Goal: Task Accomplishment & Management: Manage account settings

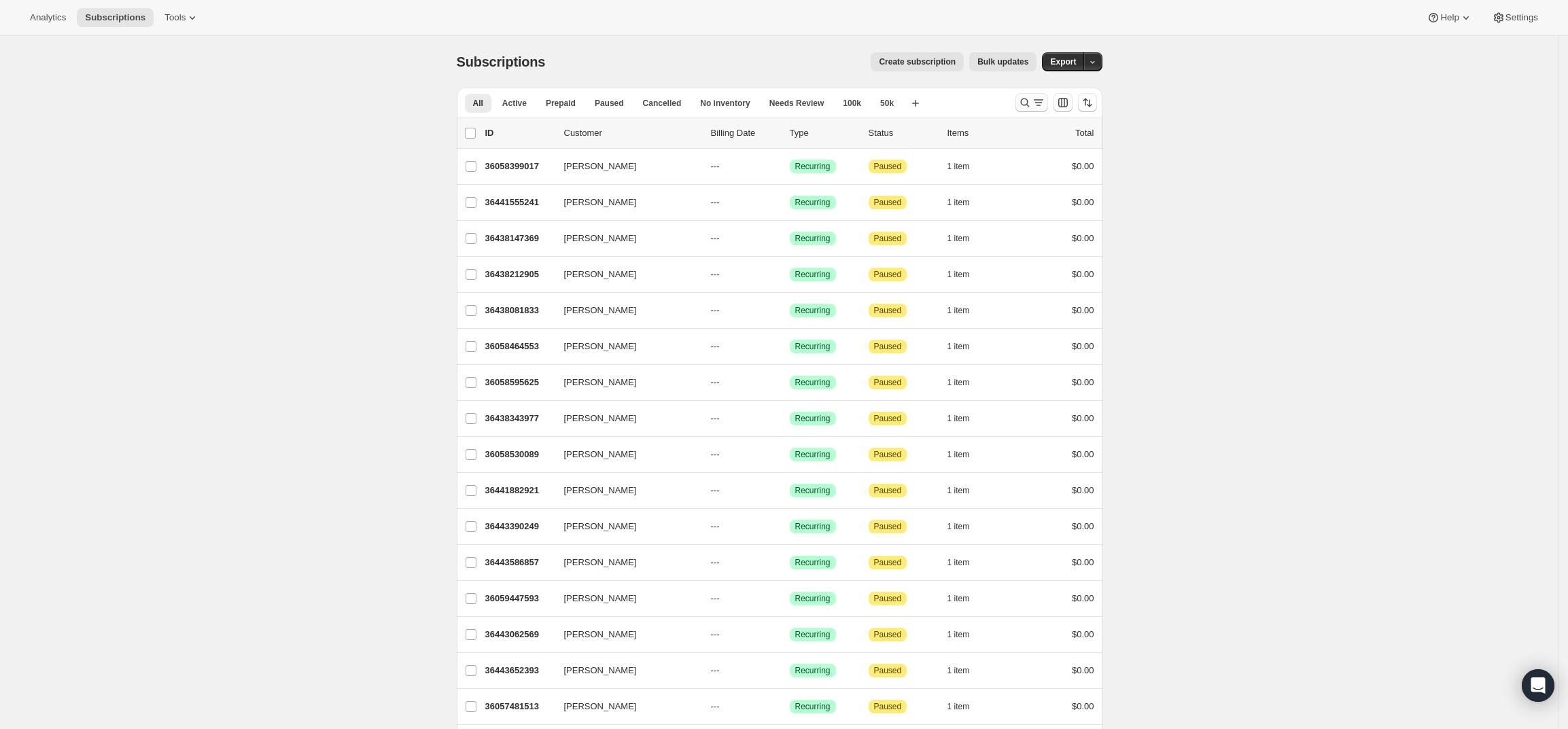
click at [1041, 101] on icon "Search and filter results" at bounding box center [1038, 103] width 14 height 14
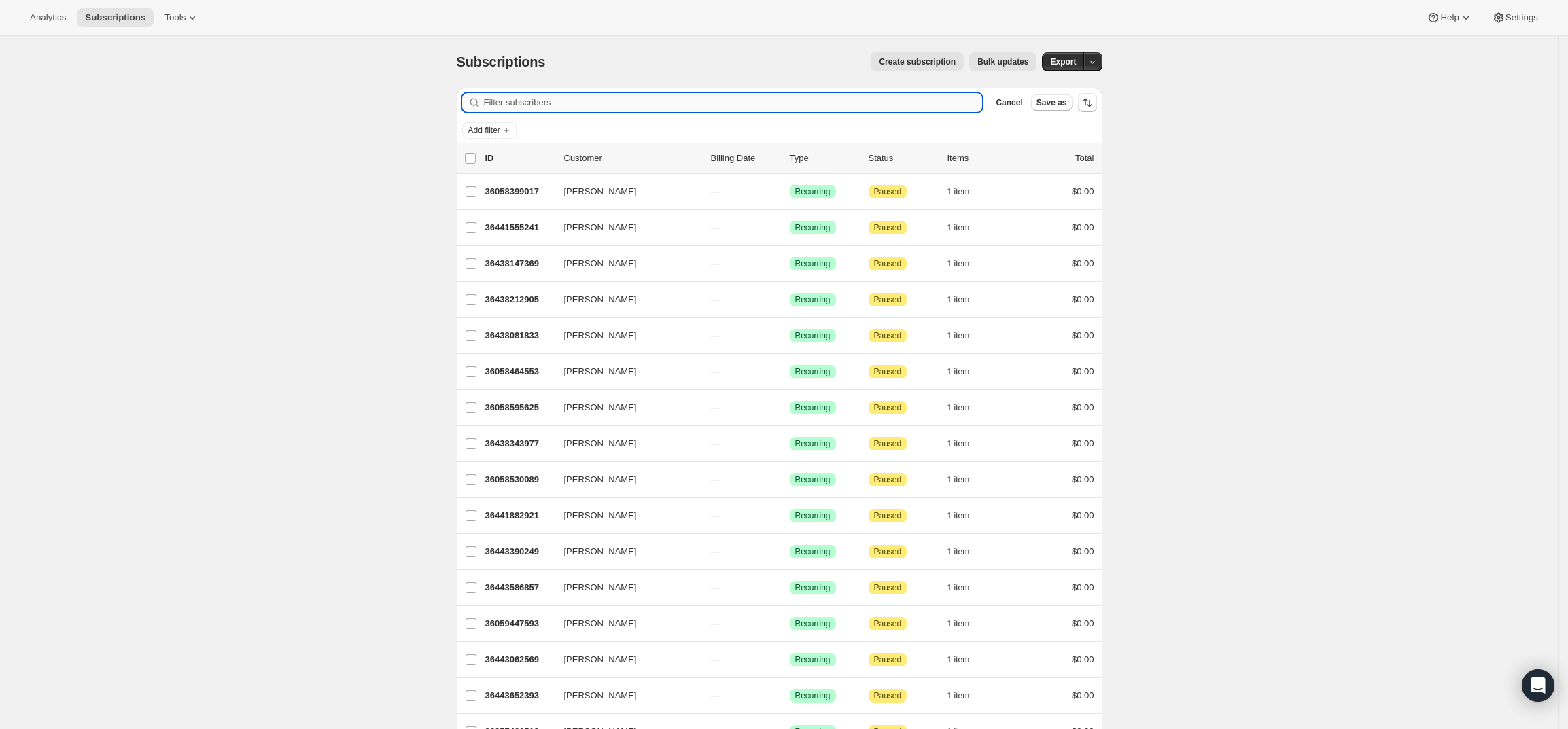
click at [756, 106] on input "Filter subscribers" at bounding box center [733, 103] width 499 height 19
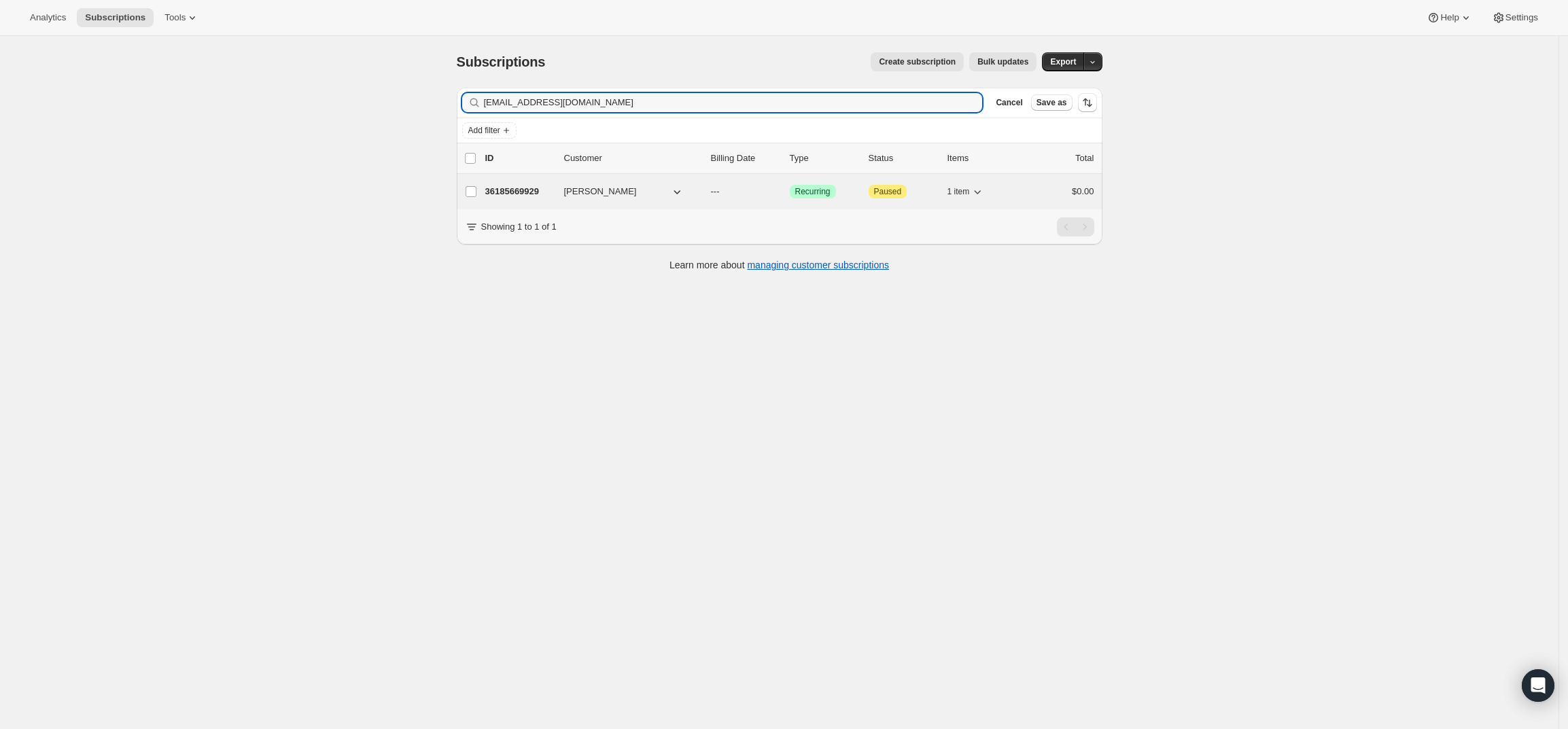
type input "toddste@microsoft.com"
click at [517, 188] on p "36185669929" at bounding box center [519, 192] width 68 height 14
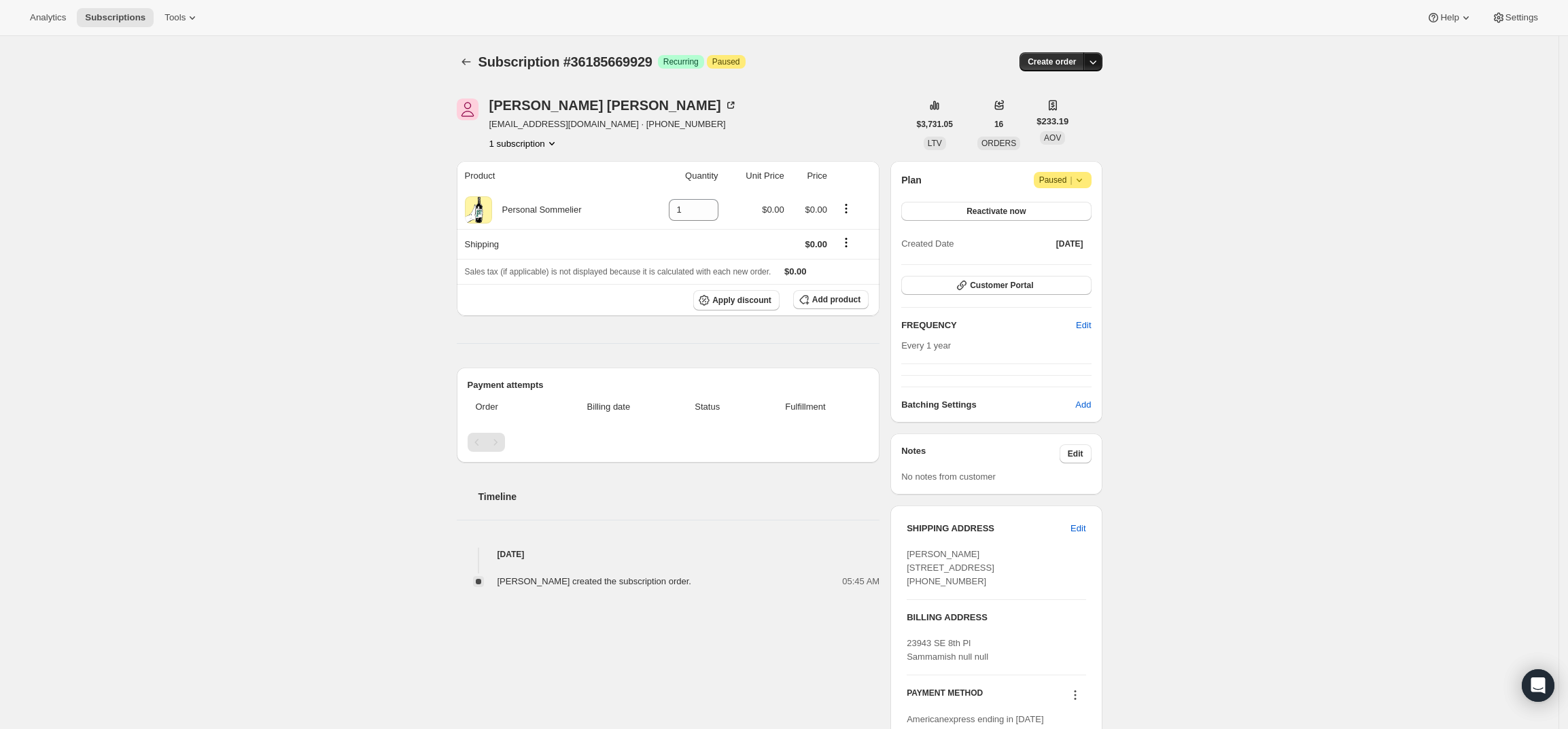
click at [1099, 64] on icon "button" at bounding box center [1093, 62] width 14 height 14
click at [1092, 111] on span "Create custom one-time order" at bounding box center [1039, 113] width 118 height 10
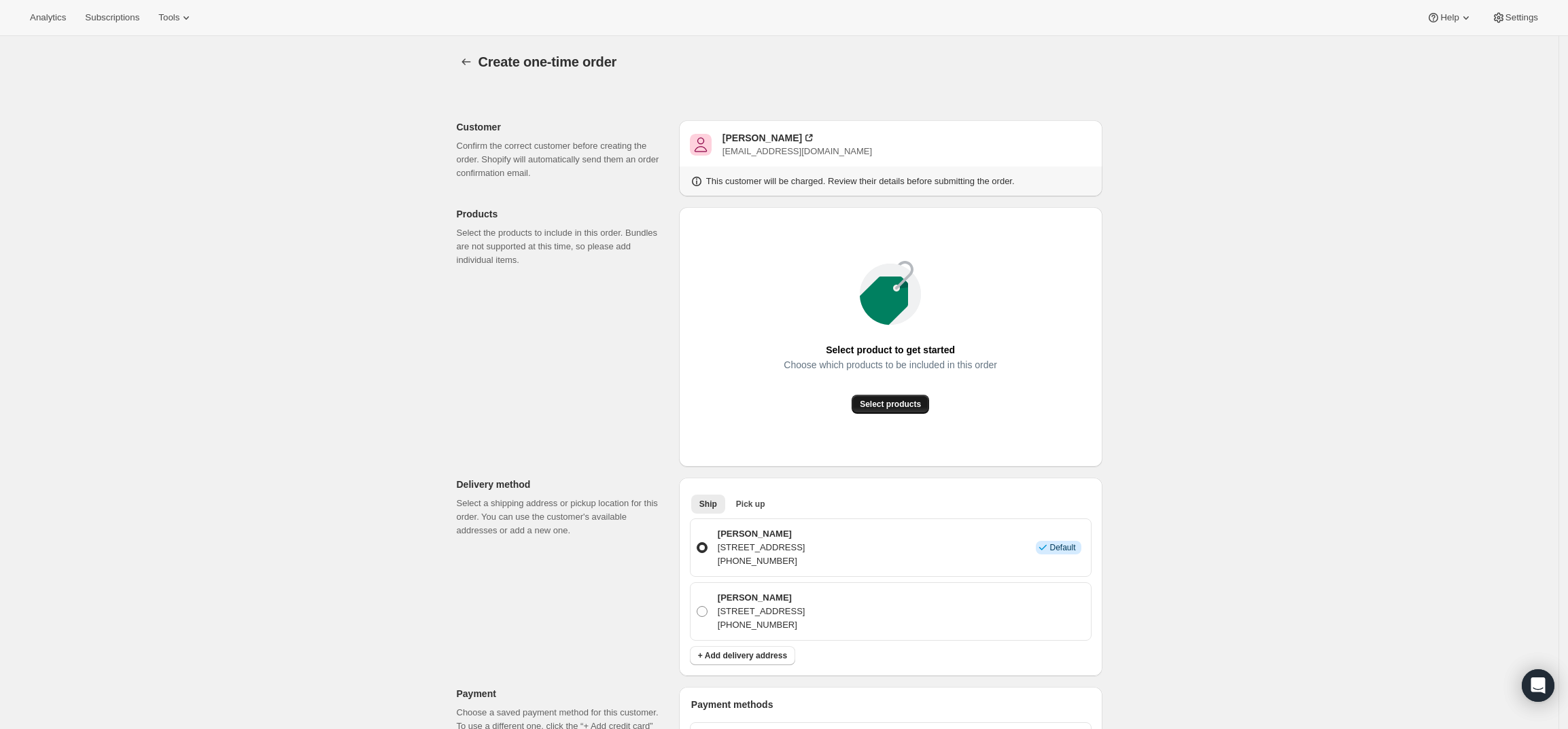
click at [896, 400] on span "Select products" at bounding box center [890, 404] width 61 height 10
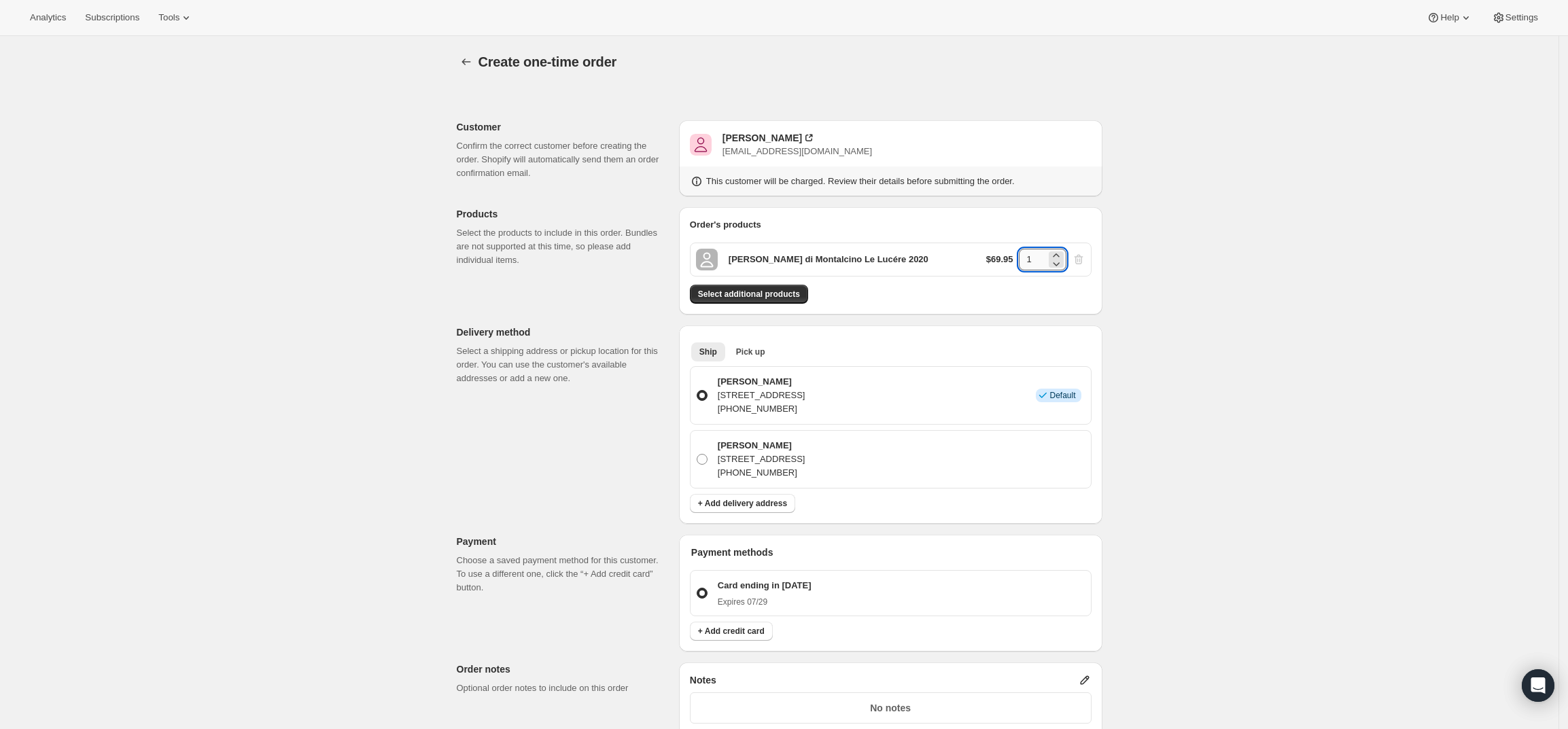
drag, startPoint x: 1031, startPoint y: 255, endPoint x: 1040, endPoint y: 254, distance: 9.1
click at [1040, 254] on input "1" at bounding box center [1031, 260] width 27 height 22
type input "3"
click at [1129, 281] on div "Create one-time order. This page is ready Create one-time order Customer Confir…" at bounding box center [779, 545] width 1558 height 1019
click at [792, 289] on span "Select additional products" at bounding box center [748, 294] width 102 height 10
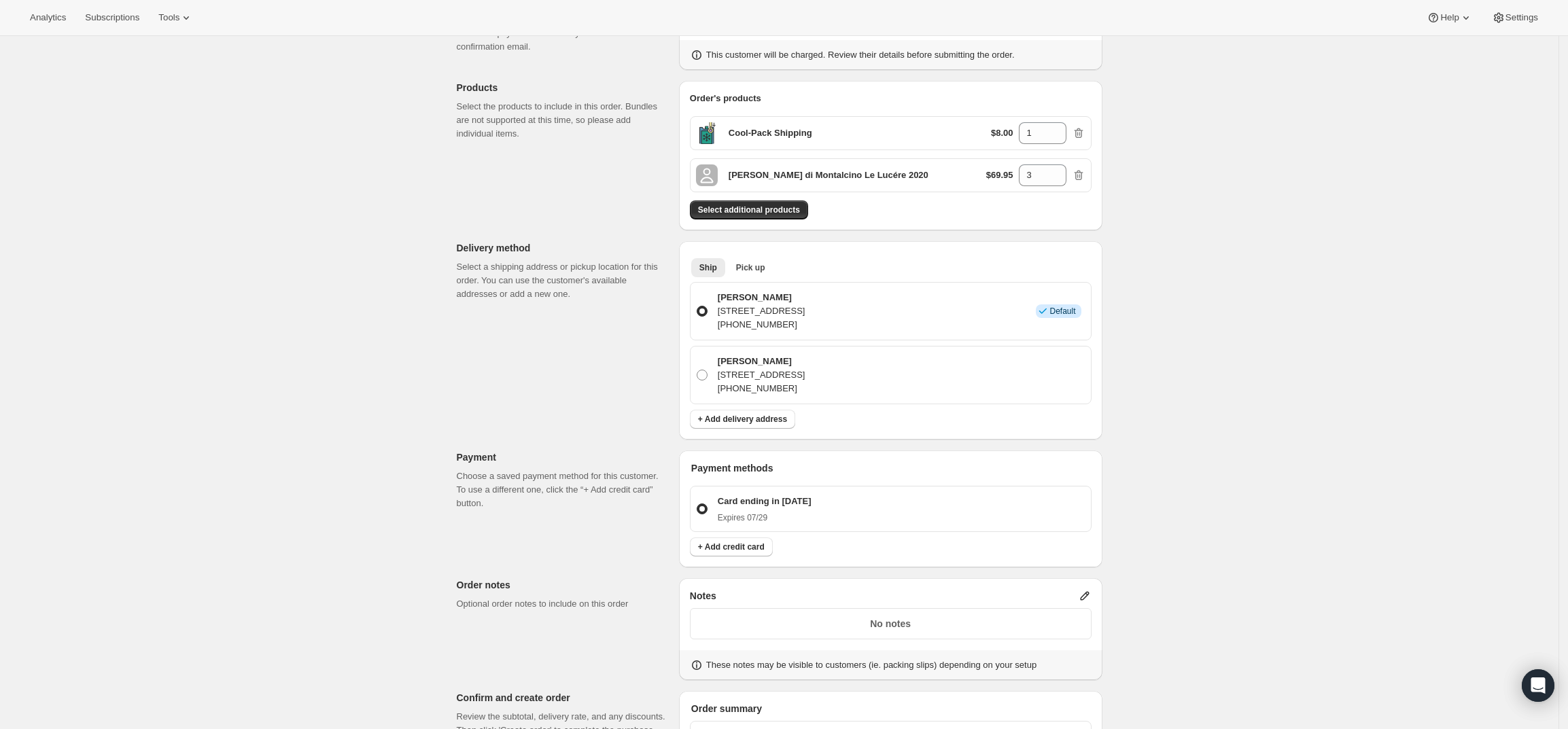
scroll to position [340, 0]
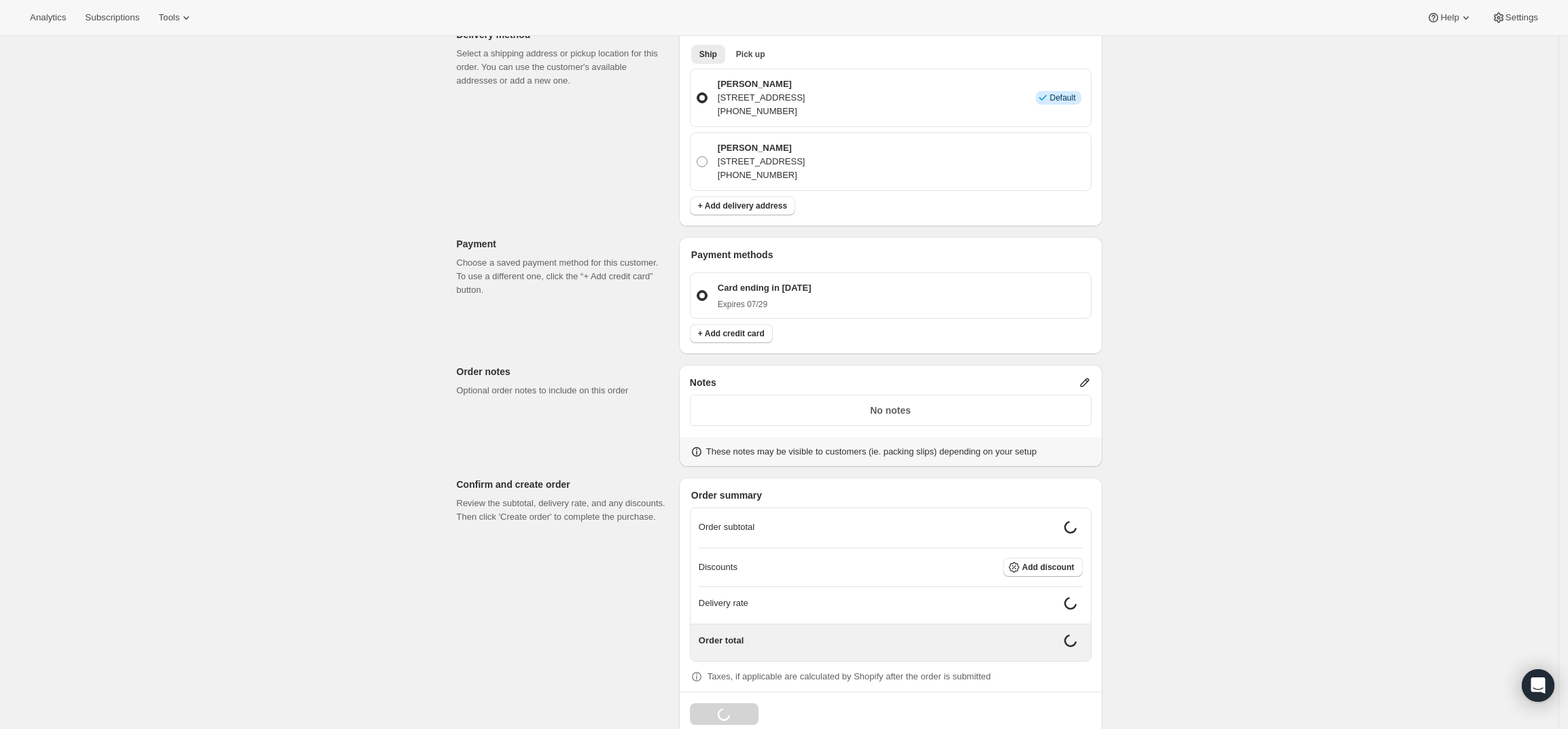
click at [987, 400] on div "No notes" at bounding box center [890, 410] width 402 height 31
click at [1081, 384] on div "Notes" at bounding box center [890, 382] width 402 height 14
click at [1089, 378] on icon at bounding box center [1085, 382] width 9 height 9
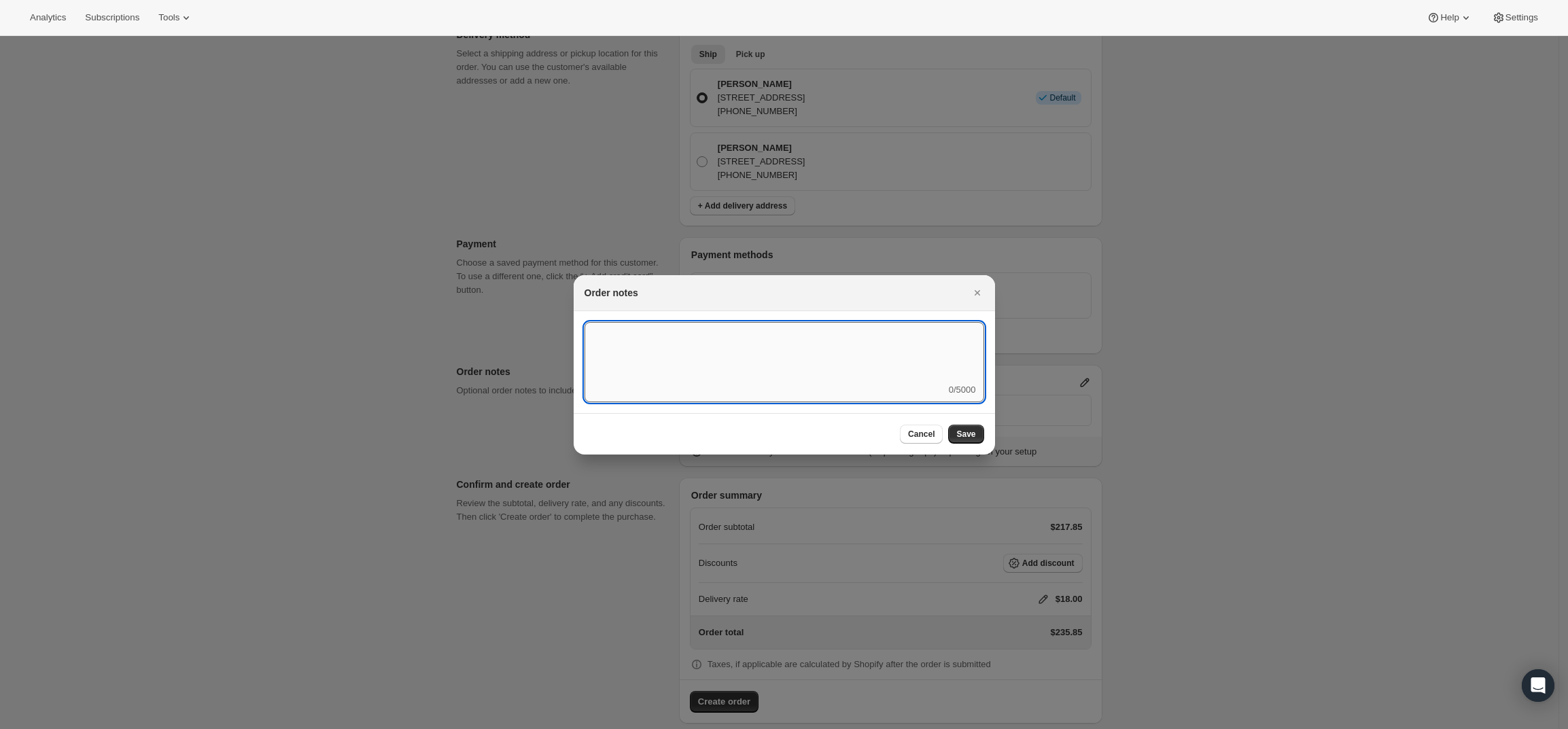
click at [831, 363] on textarea ":rd5:" at bounding box center [784, 353] width 400 height 61
type textarea "FedEx Ground"
click at [977, 432] on button "Save" at bounding box center [965, 435] width 36 height 19
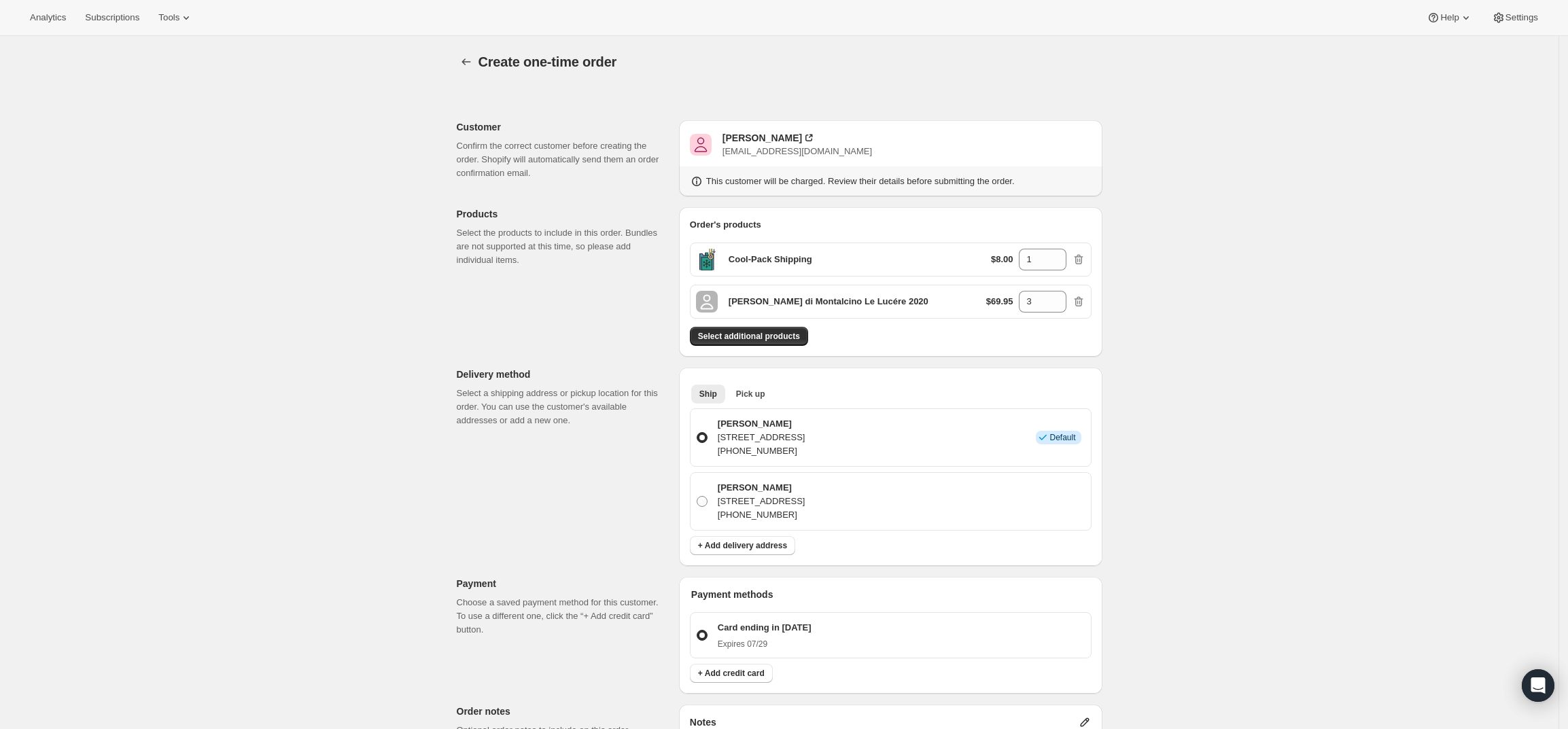
scroll to position [340, 0]
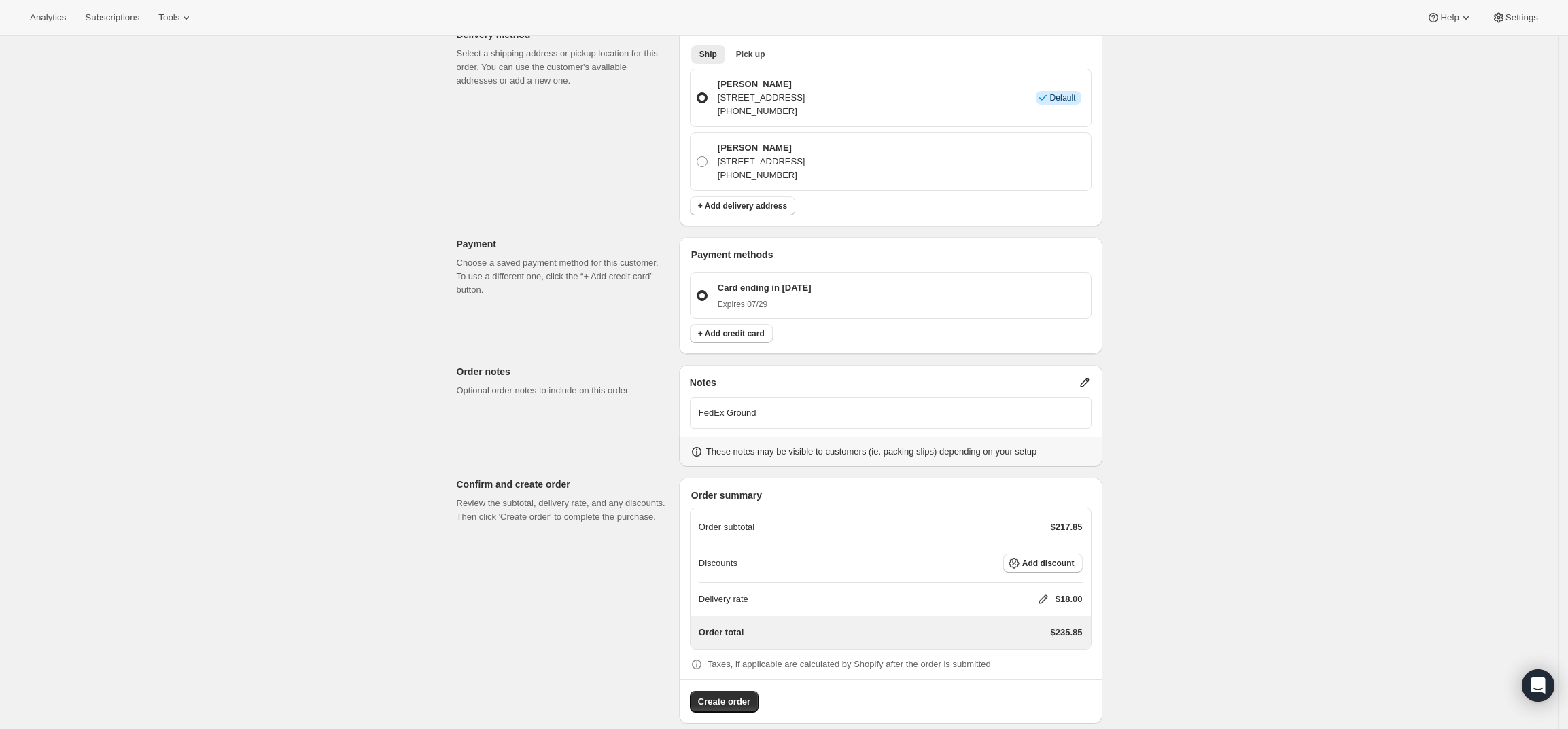
click at [1041, 597] on icon at bounding box center [1044, 599] width 14 height 14
click at [1010, 651] on input "0" at bounding box center [1050, 650] width 122 height 22
type input "0"
click at [1037, 675] on button "Save" at bounding box center [1040, 681] width 36 height 19
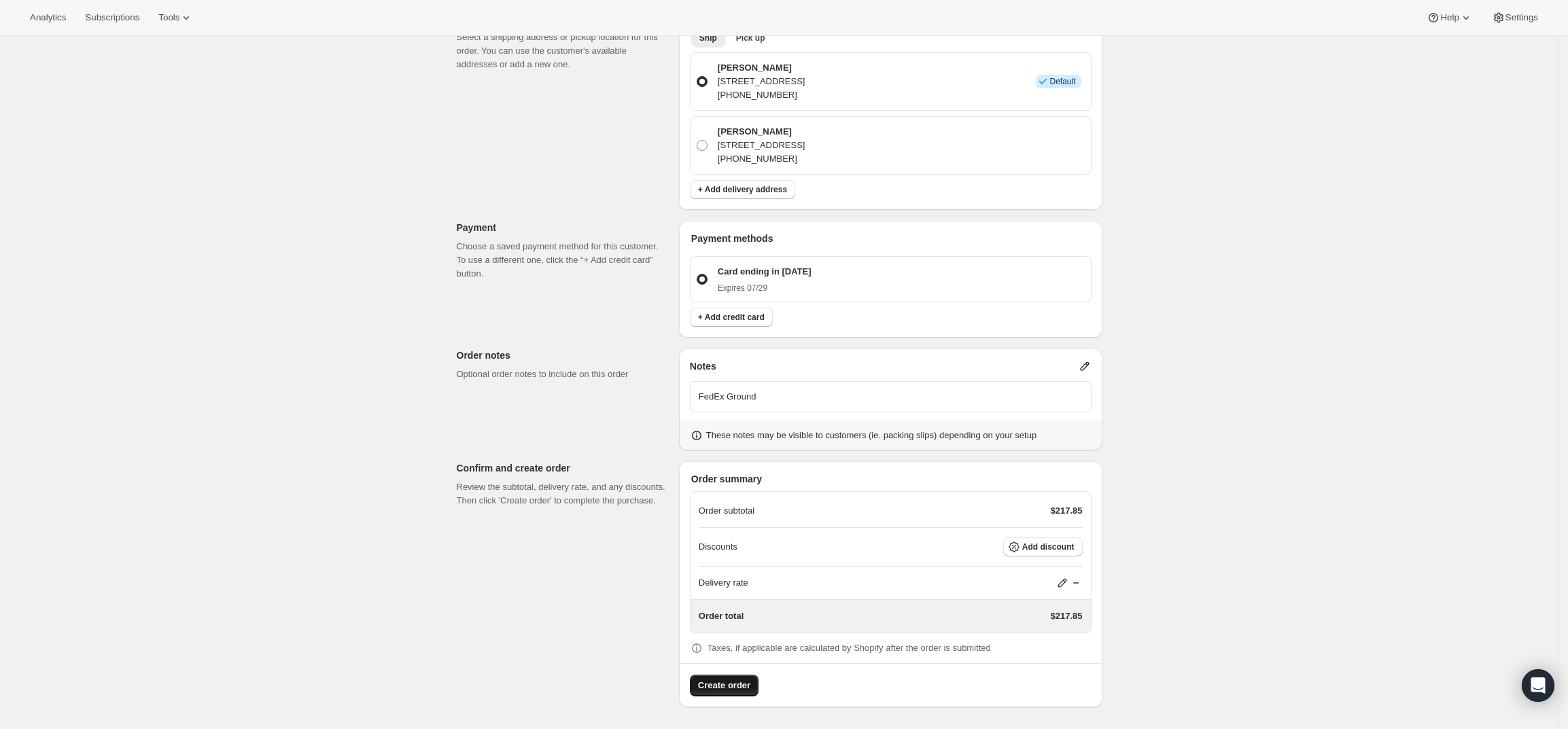
click at [721, 685] on span "Create order" at bounding box center [724, 685] width 52 height 14
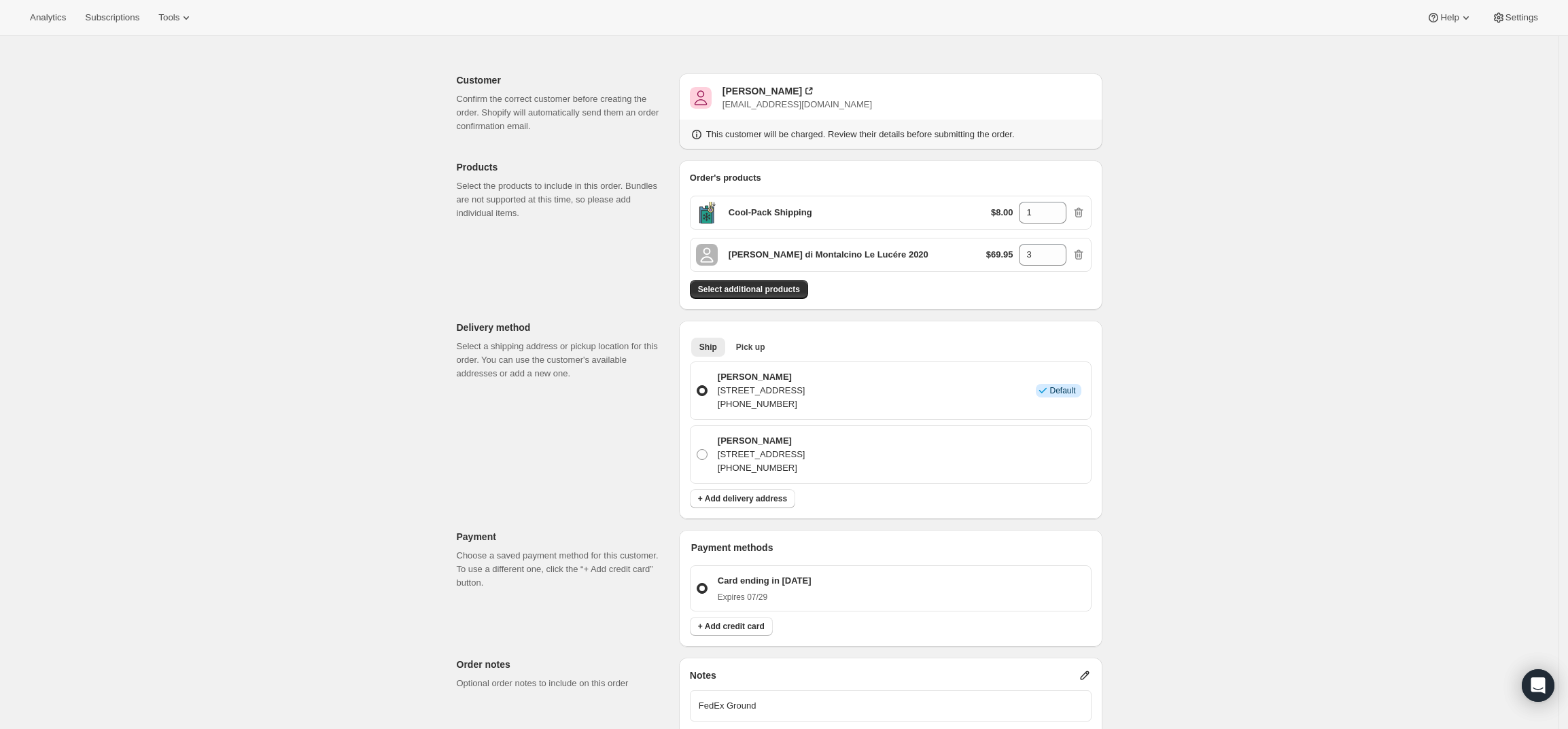
scroll to position [0, 0]
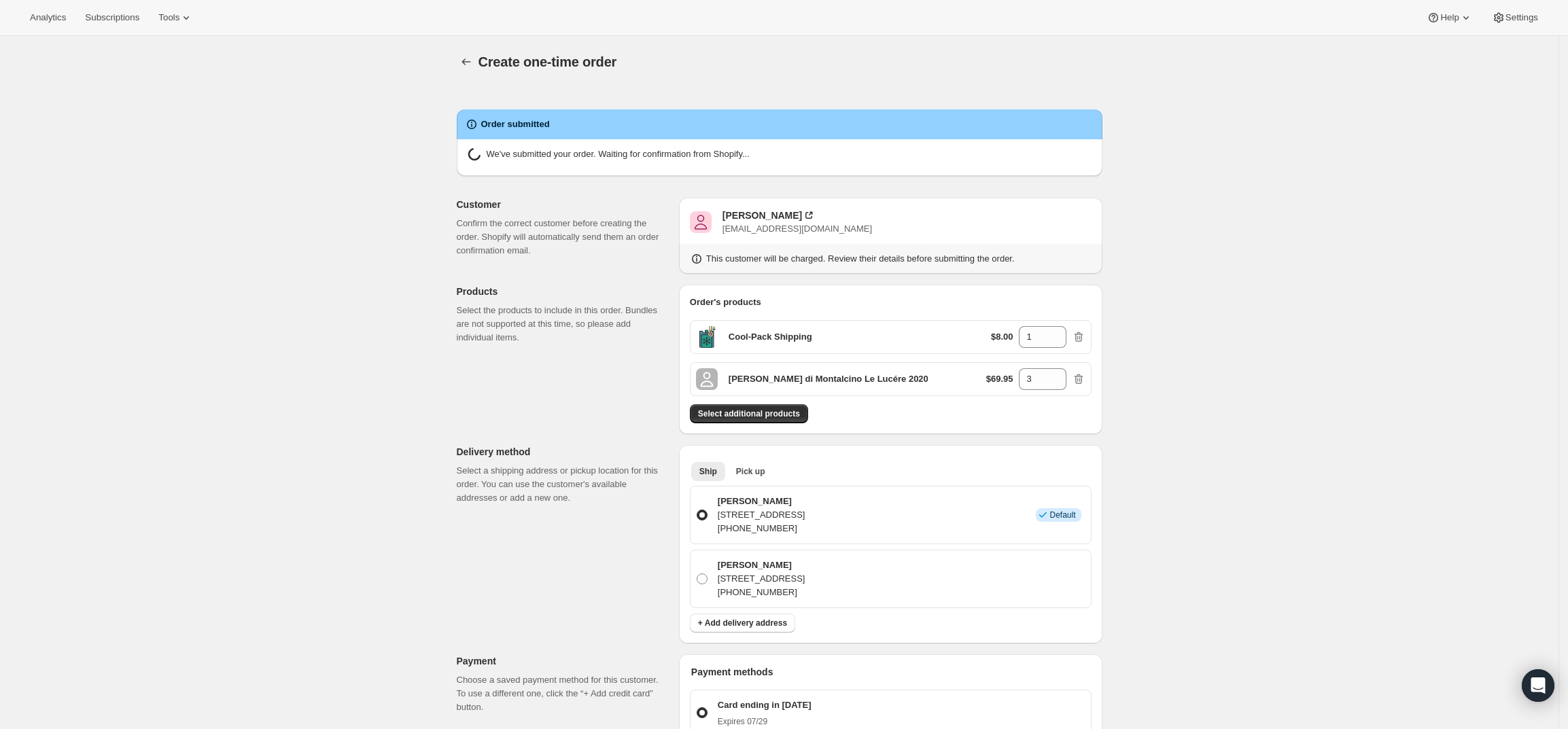
radio input "true"
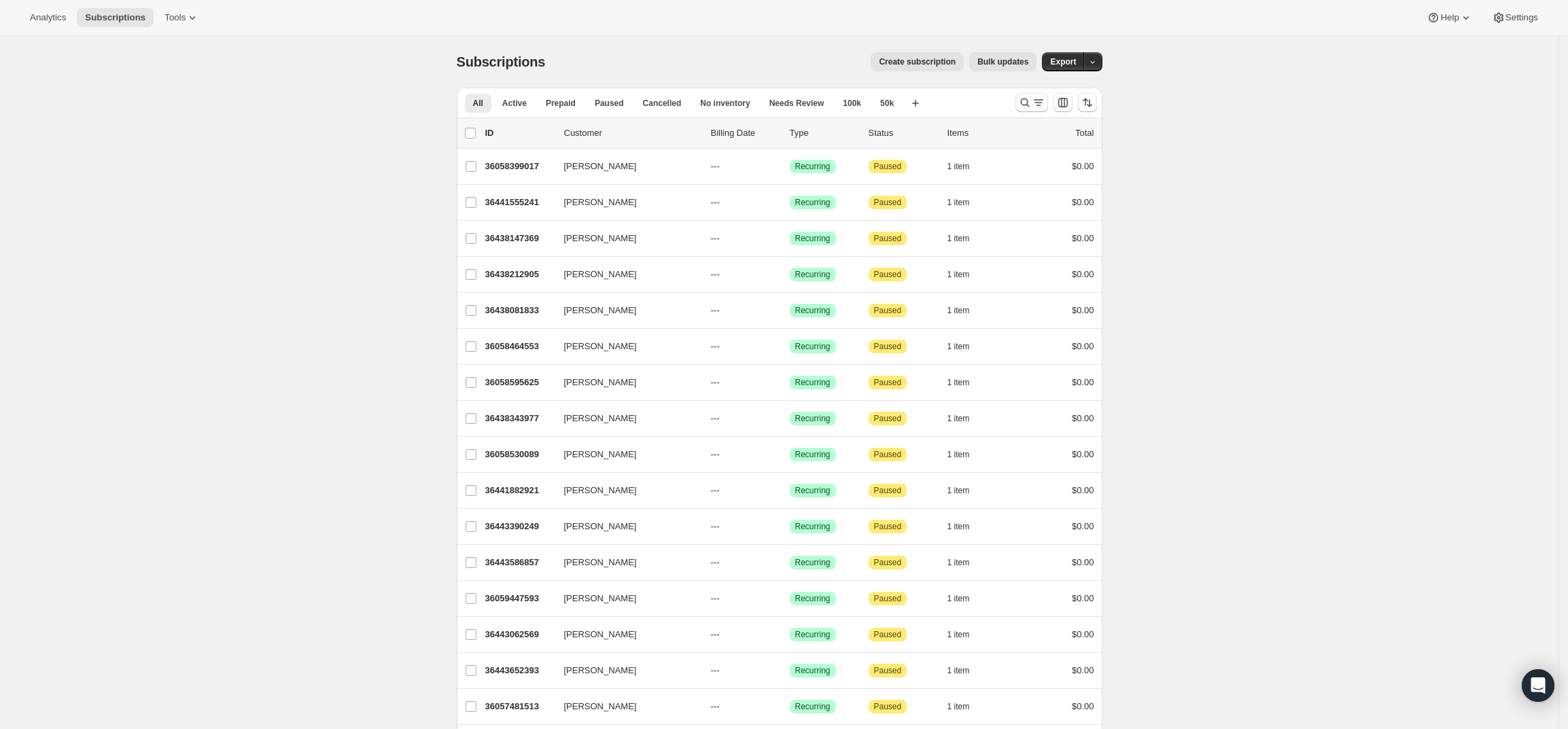
click at [1039, 98] on icon "Search and filter results" at bounding box center [1038, 103] width 14 height 14
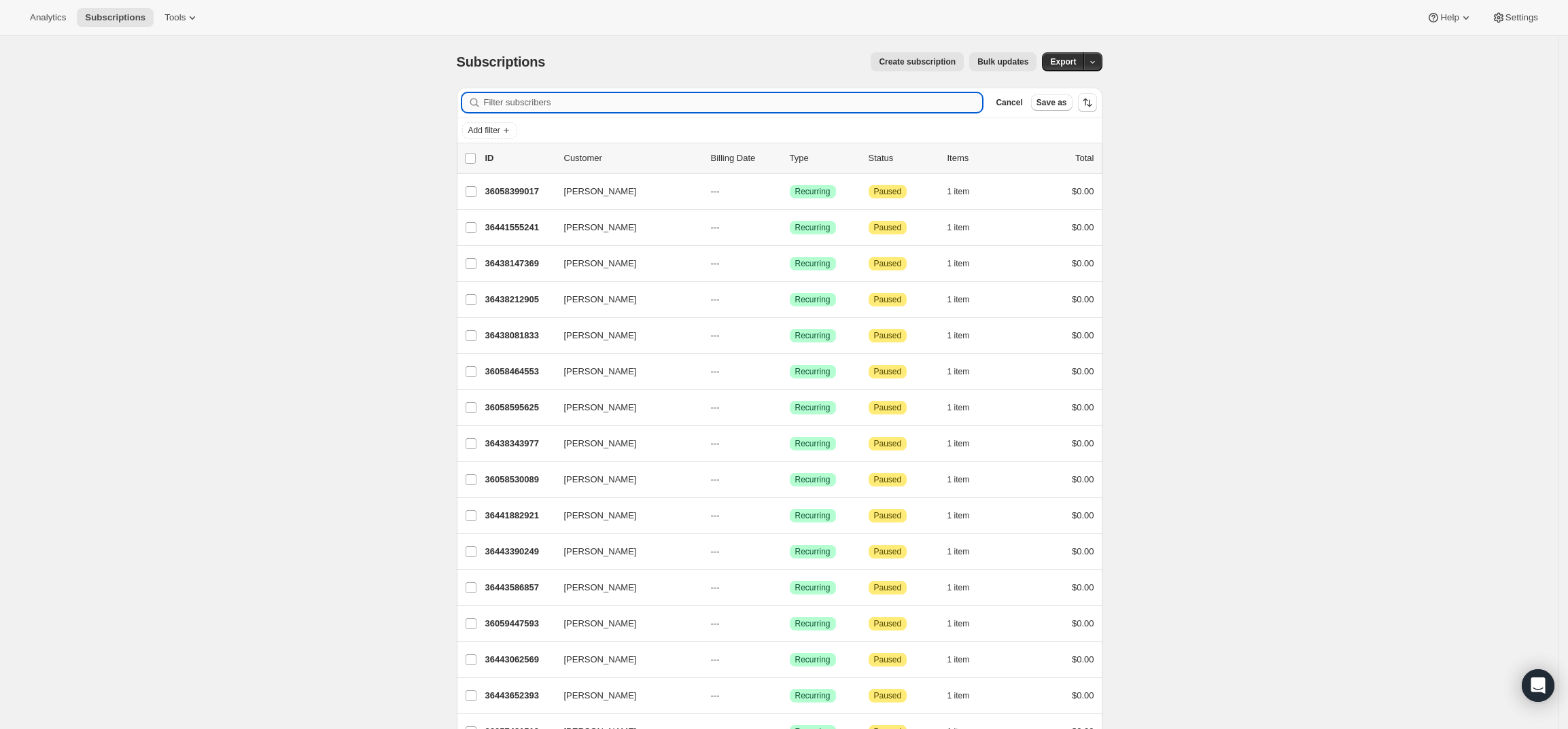
click at [894, 107] on input "Filter subscribers" at bounding box center [733, 103] width 499 height 19
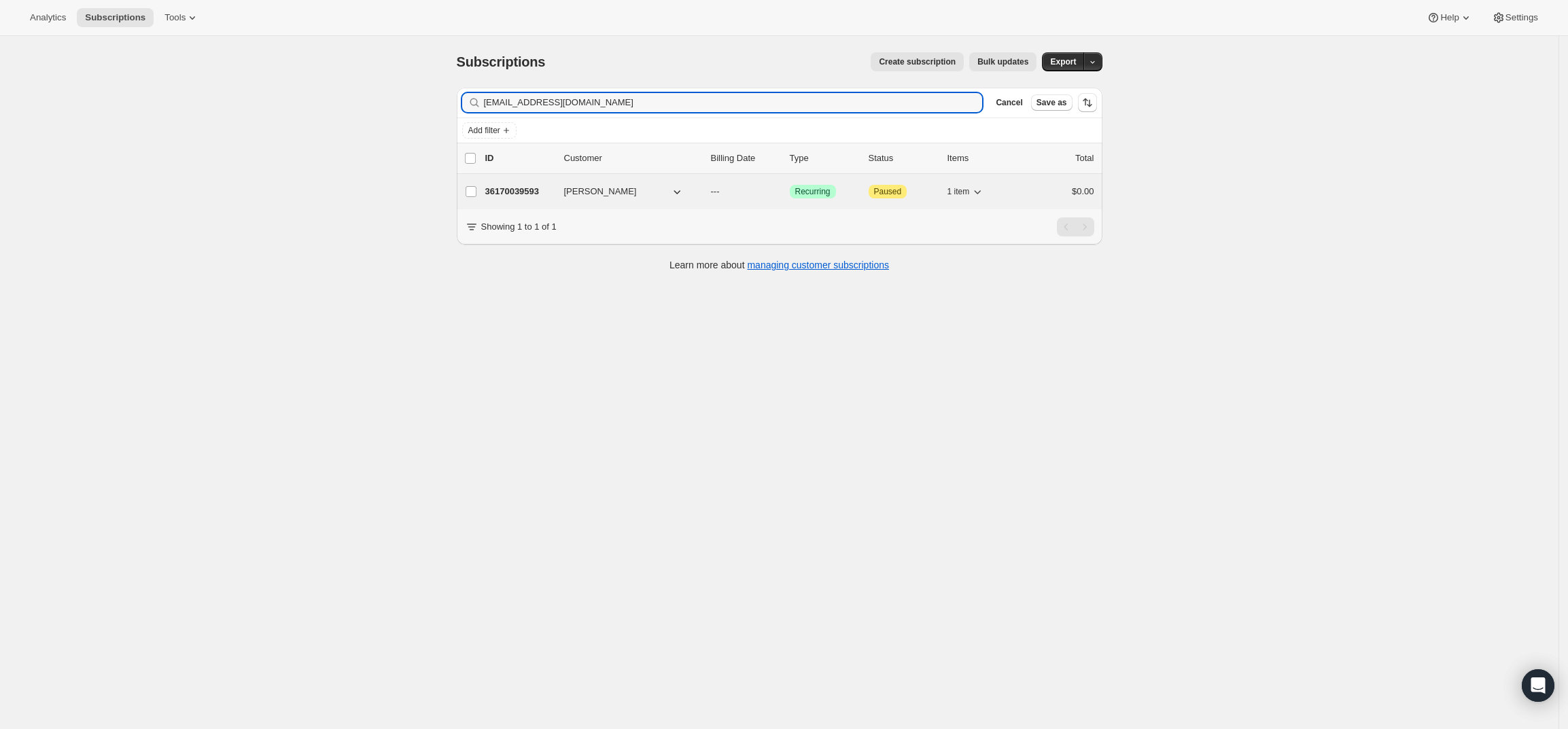
type input "nilesblack@aol.com"
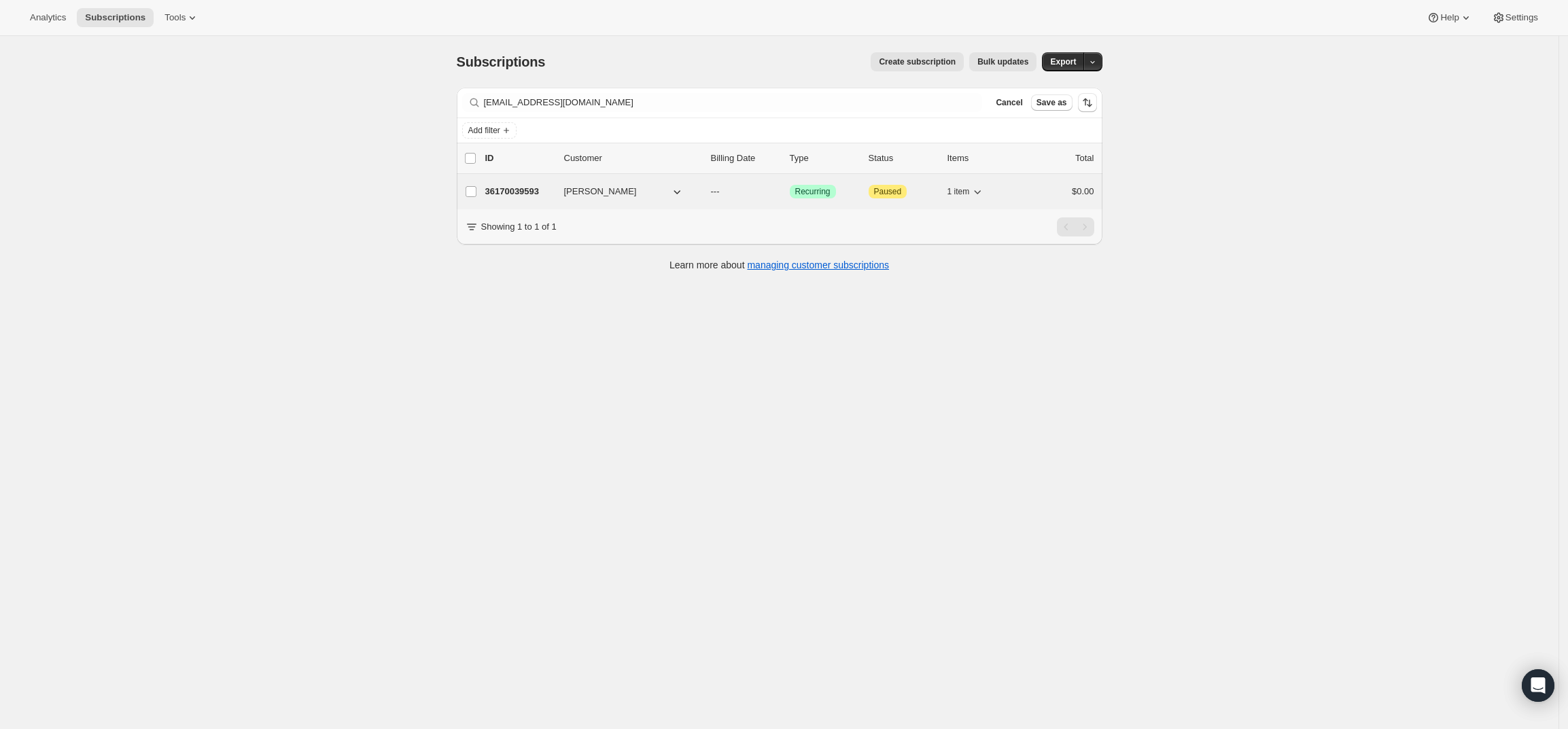
click at [515, 187] on p "36170039593" at bounding box center [519, 192] width 68 height 14
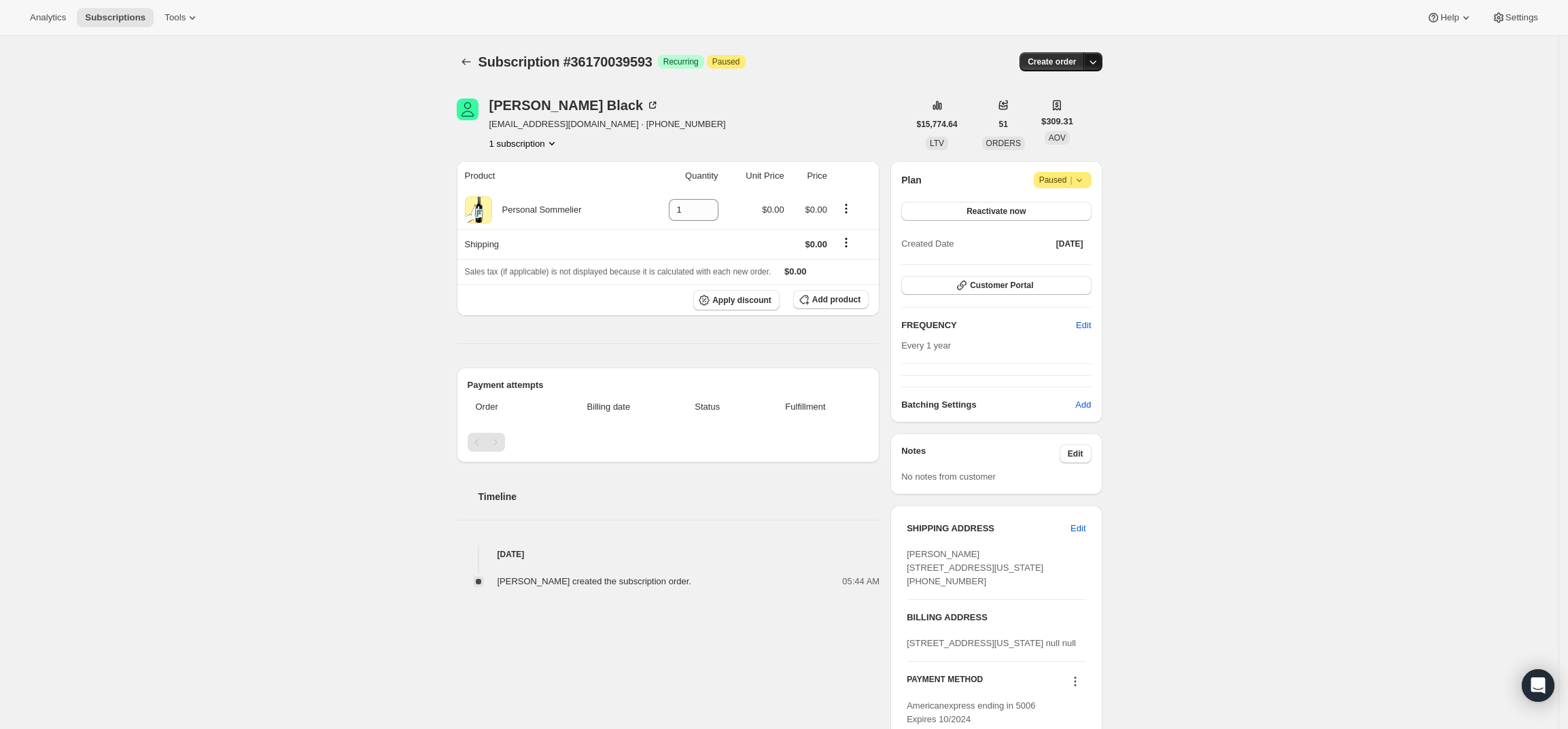
click at [1097, 59] on icon "button" at bounding box center [1093, 62] width 14 height 14
click at [1083, 110] on span "Create custom one-time order" at bounding box center [1039, 113] width 118 height 10
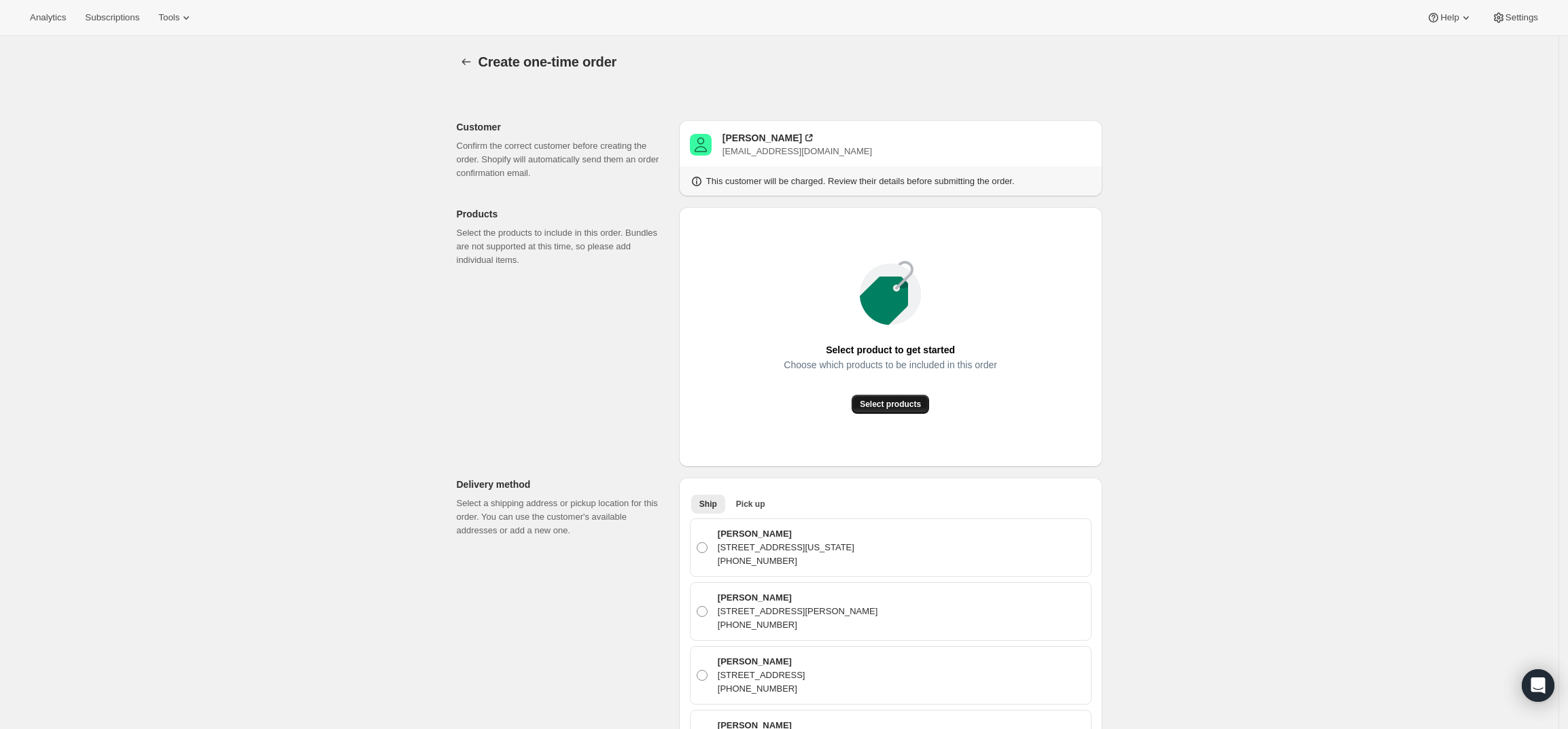
click at [903, 397] on button "Select products" at bounding box center [889, 404] width 78 height 19
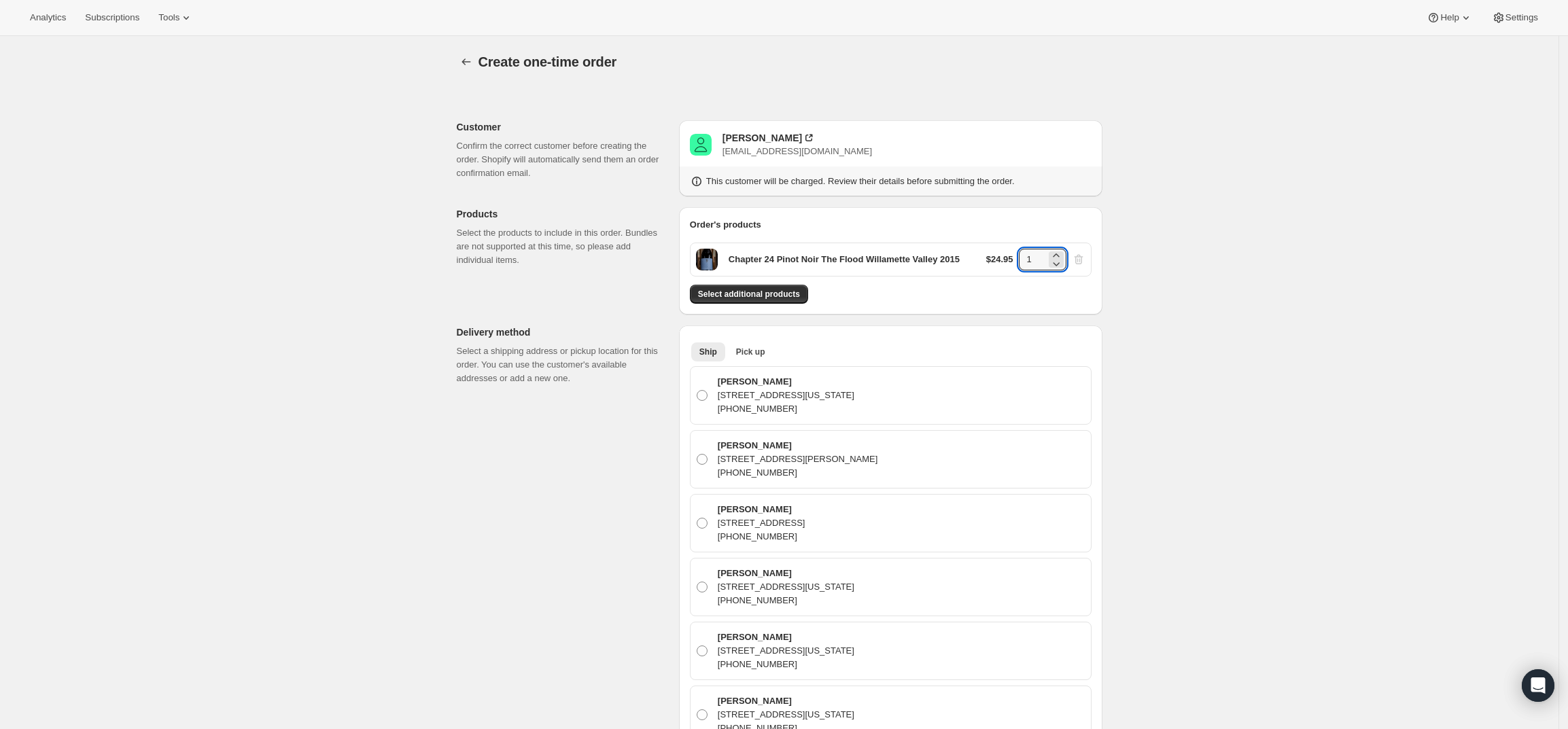
drag, startPoint x: 1040, startPoint y: 252, endPoint x: 899, endPoint y: 259, distance: 141.2
click at [899, 259] on div "Chapter 24 Pinot Noir The Flood Willamette Valley 2015 $24.95 1" at bounding box center [890, 259] width 402 height 34
type input "4"
click at [724, 289] on span "Select additional products" at bounding box center [748, 294] width 102 height 10
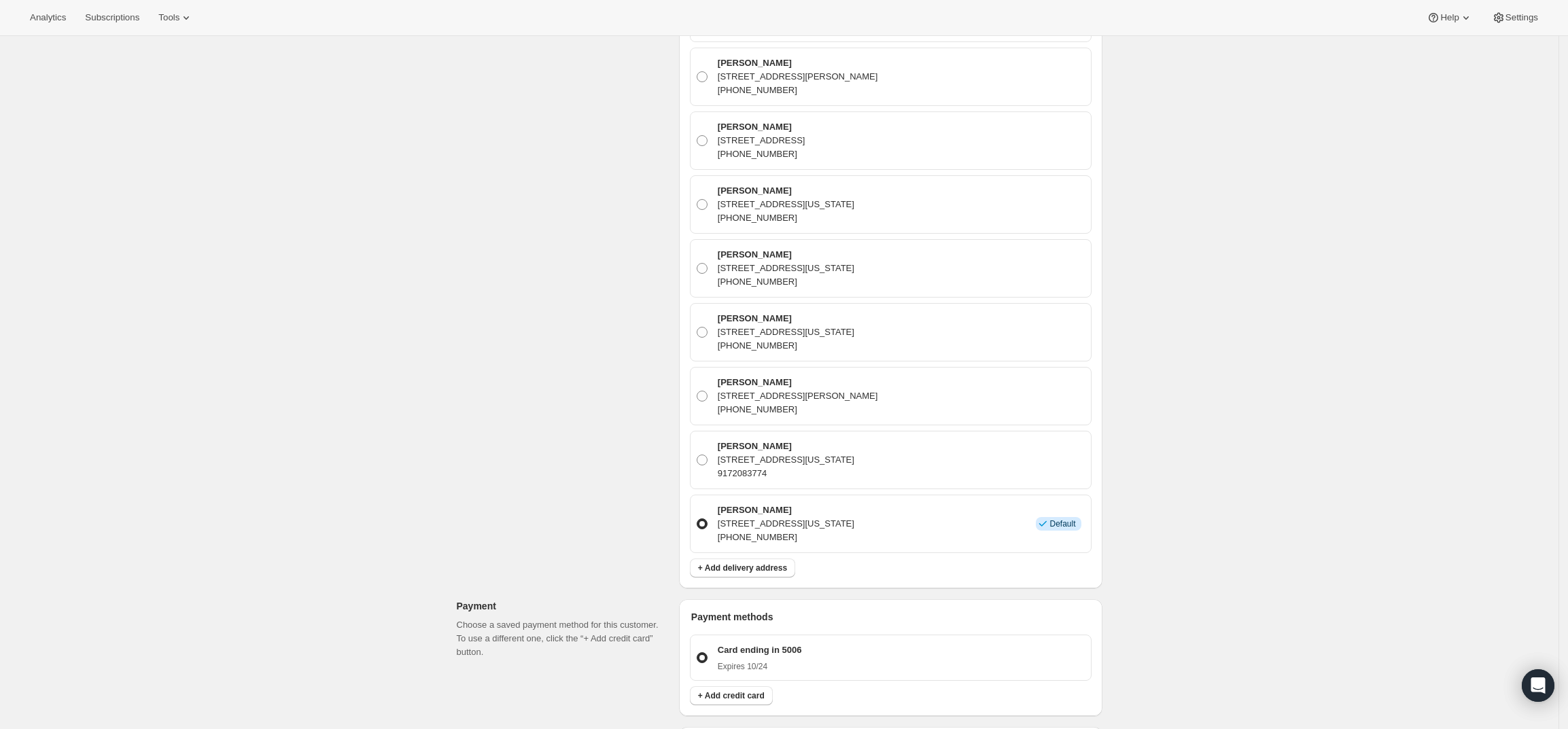
scroll to position [679, 0]
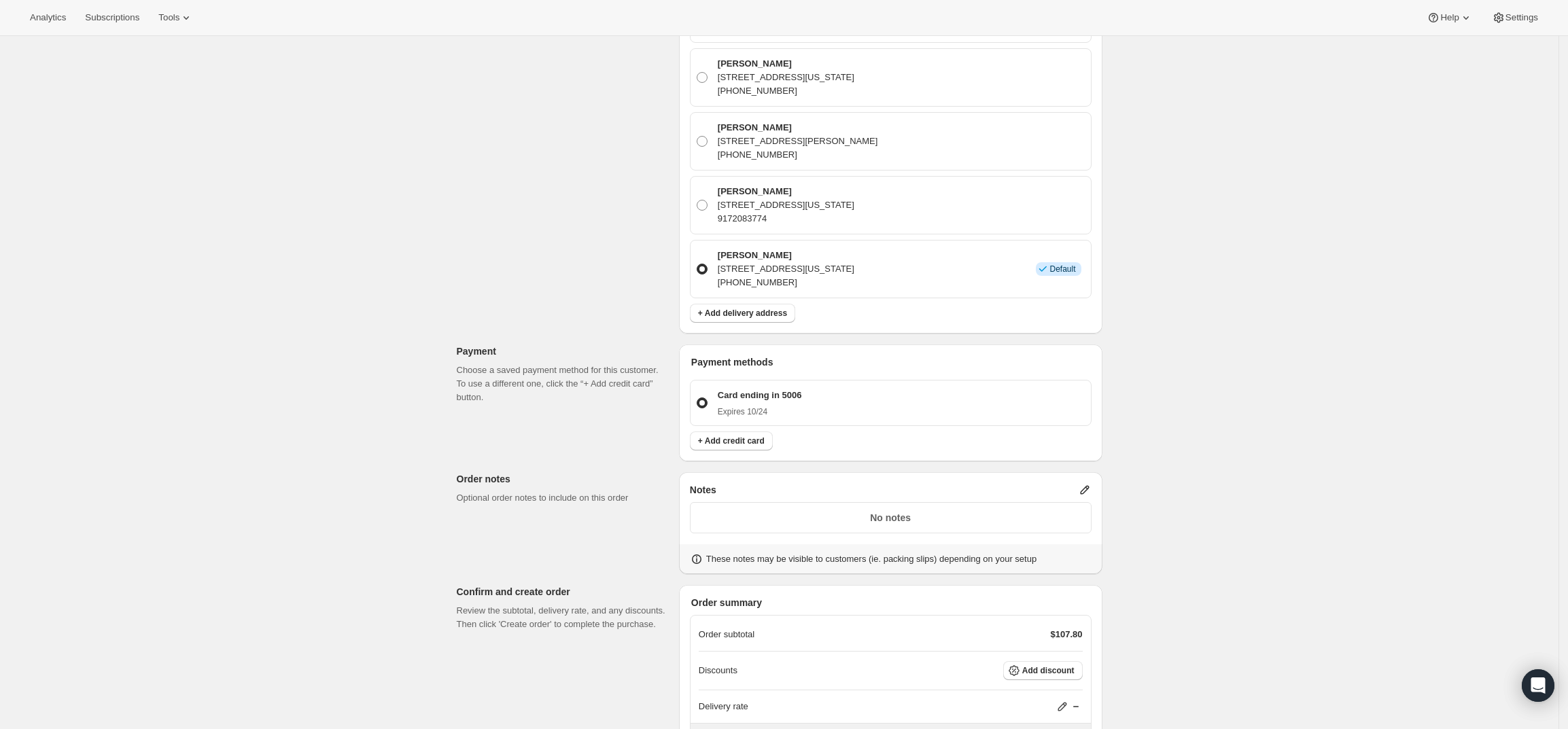
click at [1015, 516] on p "No notes" at bounding box center [890, 518] width 384 height 14
click at [1089, 483] on icon at bounding box center [1085, 490] width 14 height 14
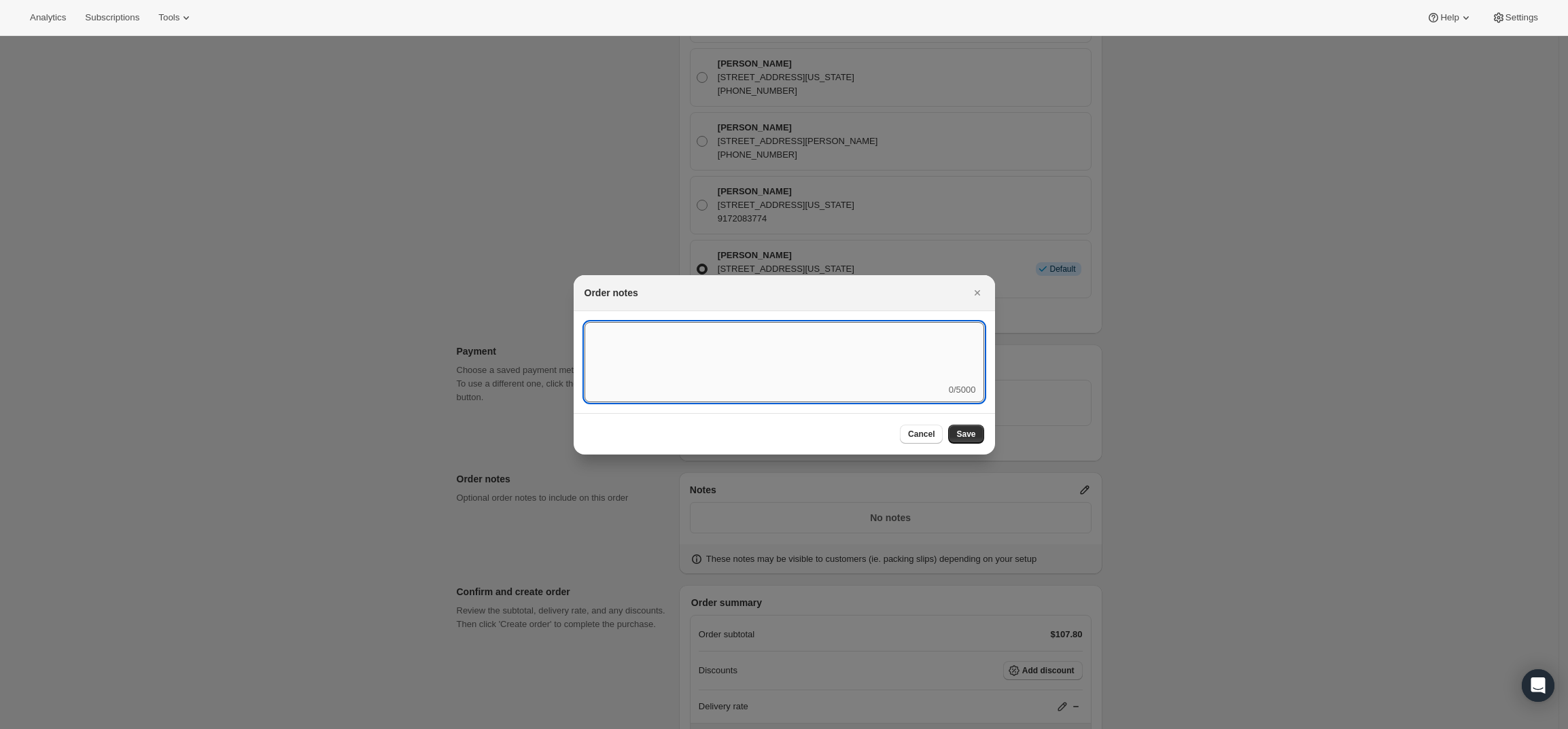
click at [748, 348] on textarea ":rd5:" at bounding box center [784, 353] width 400 height 61
type textarea "Temp Control"
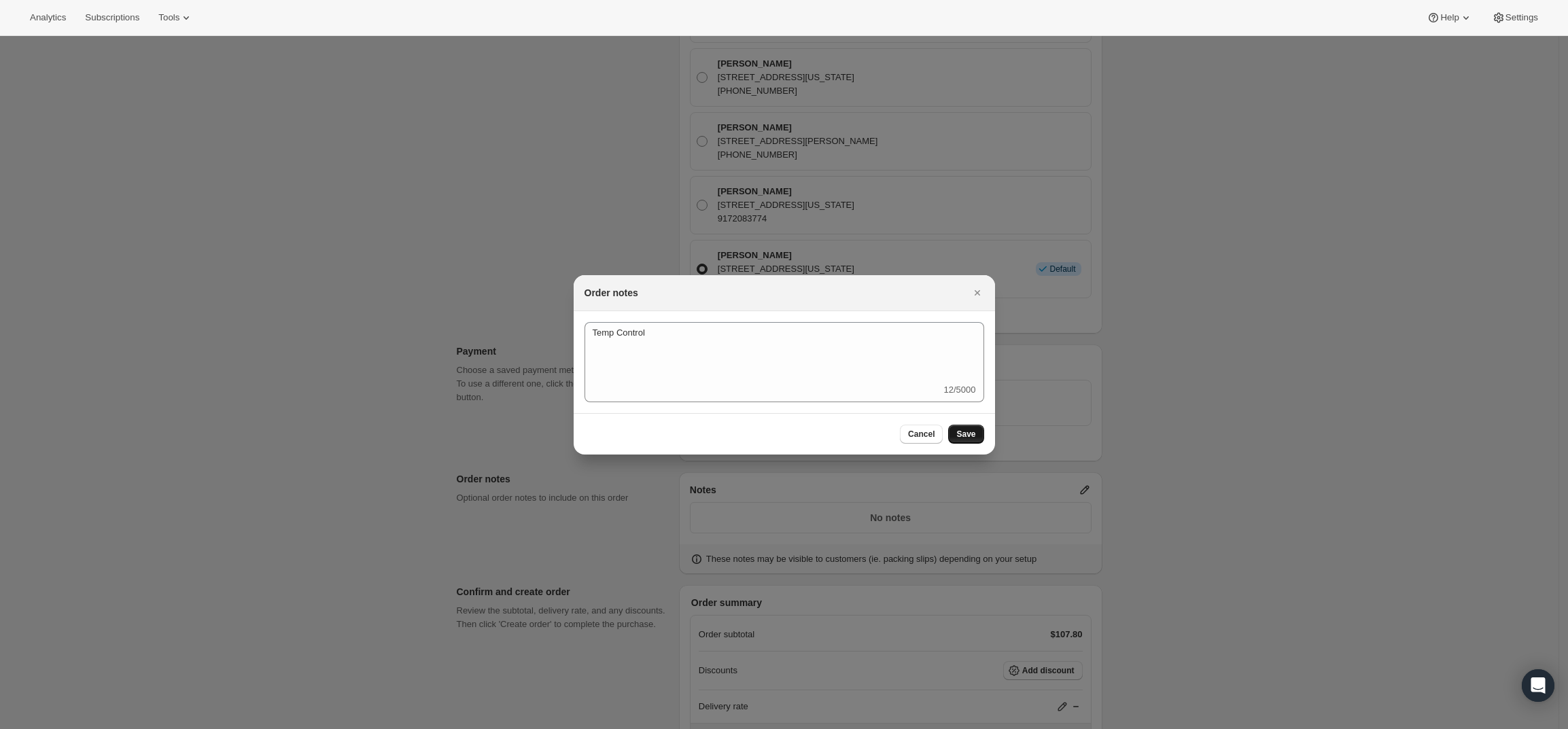
click at [965, 433] on span "Save" at bounding box center [966, 434] width 19 height 10
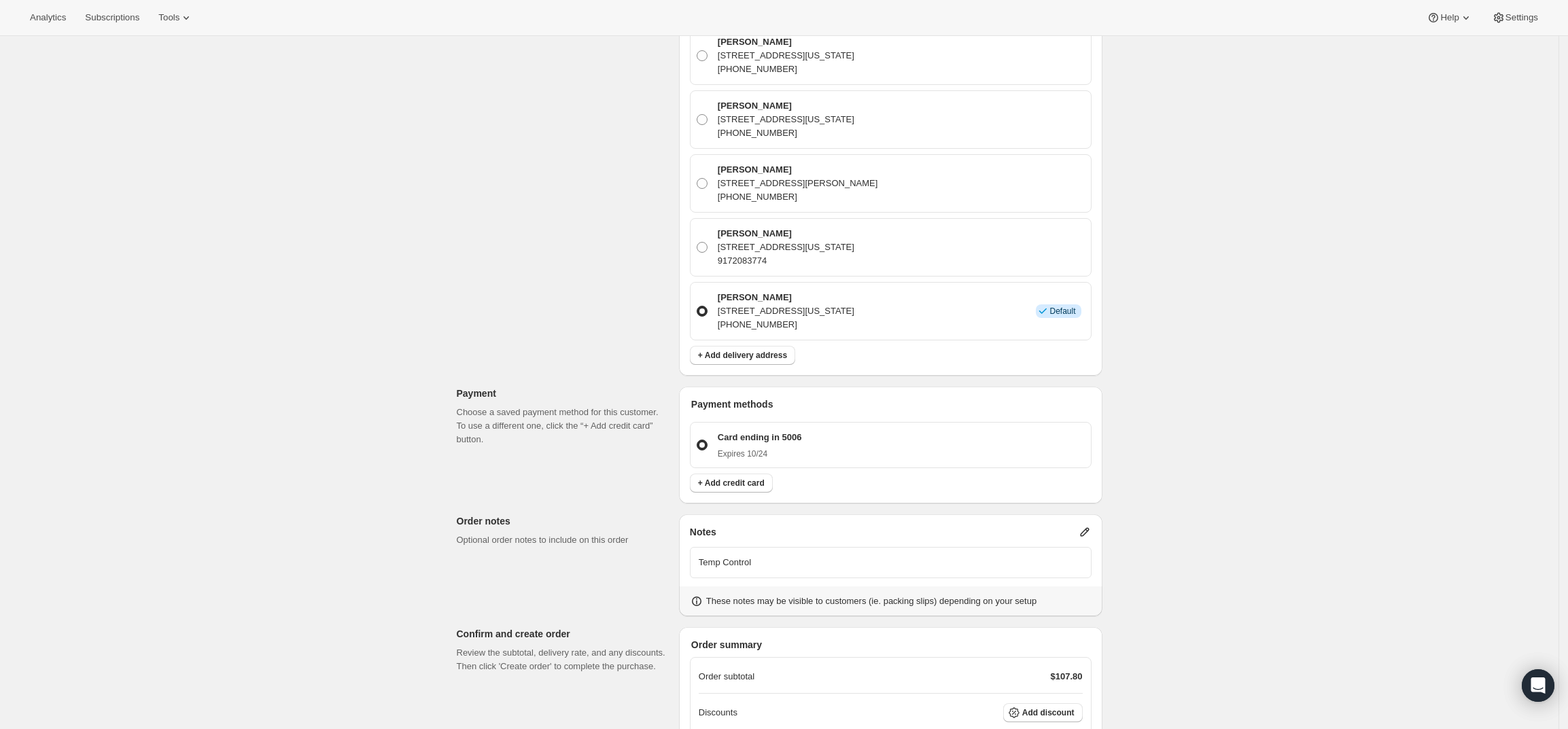
scroll to position [803, 0]
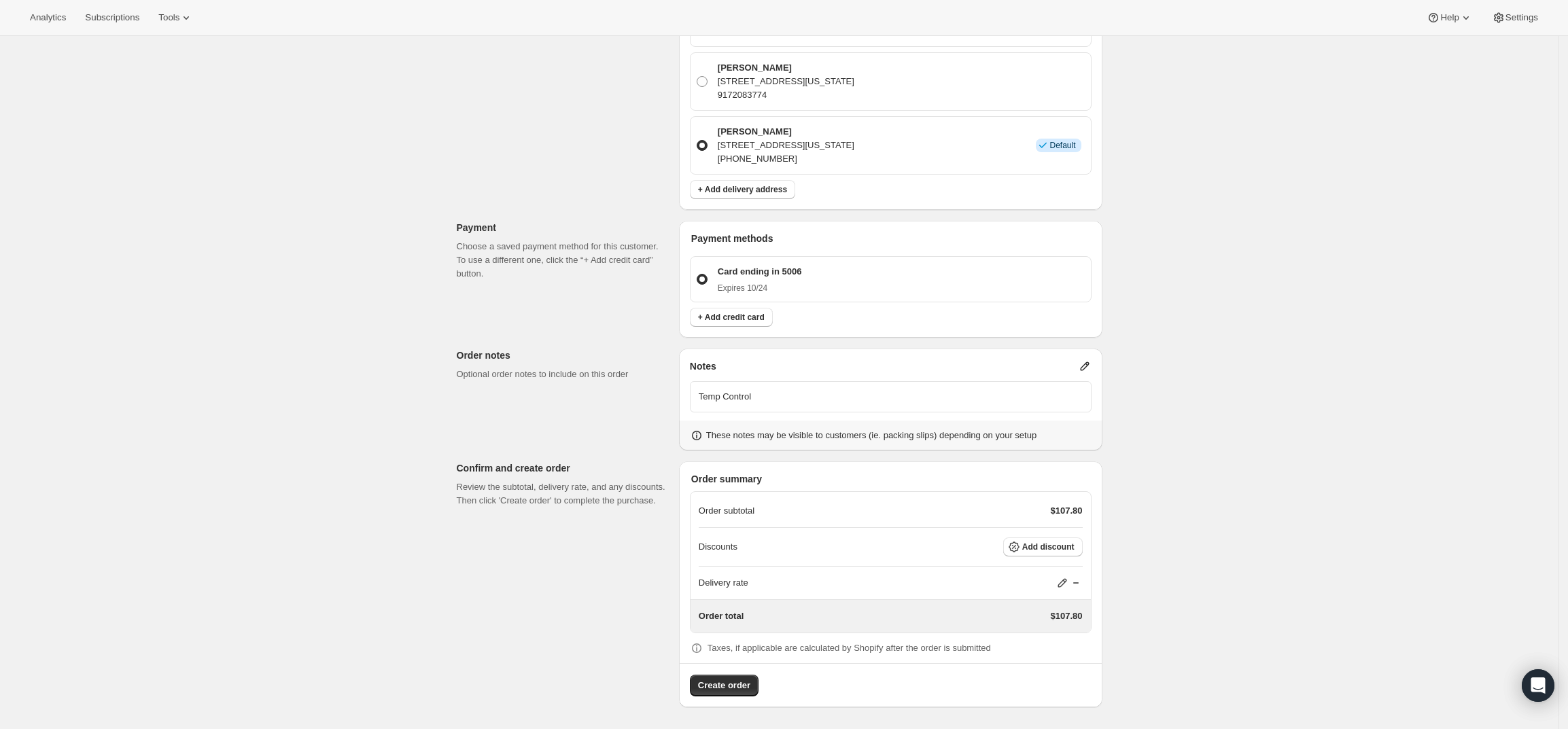
click at [1066, 580] on icon at bounding box center [1062, 584] width 9 height 9
click at [1037, 628] on input "0" at bounding box center [1070, 633] width 122 height 22
type input "0"
click at [1069, 659] on button "Save" at bounding box center [1060, 665] width 36 height 19
click at [728, 673] on div "Create order" at bounding box center [890, 679] width 422 height 33
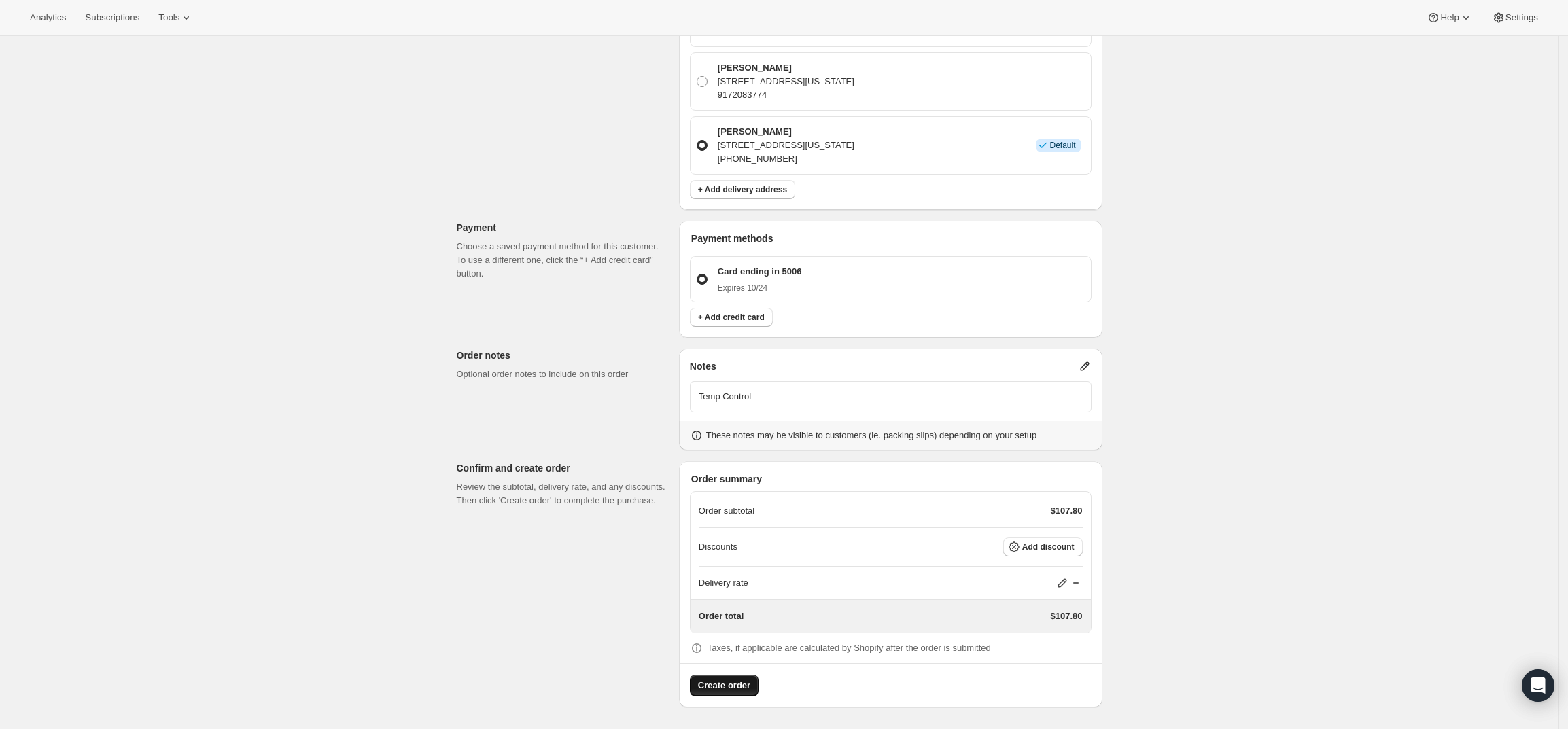
click at [727, 686] on span "Create order" at bounding box center [724, 685] width 52 height 14
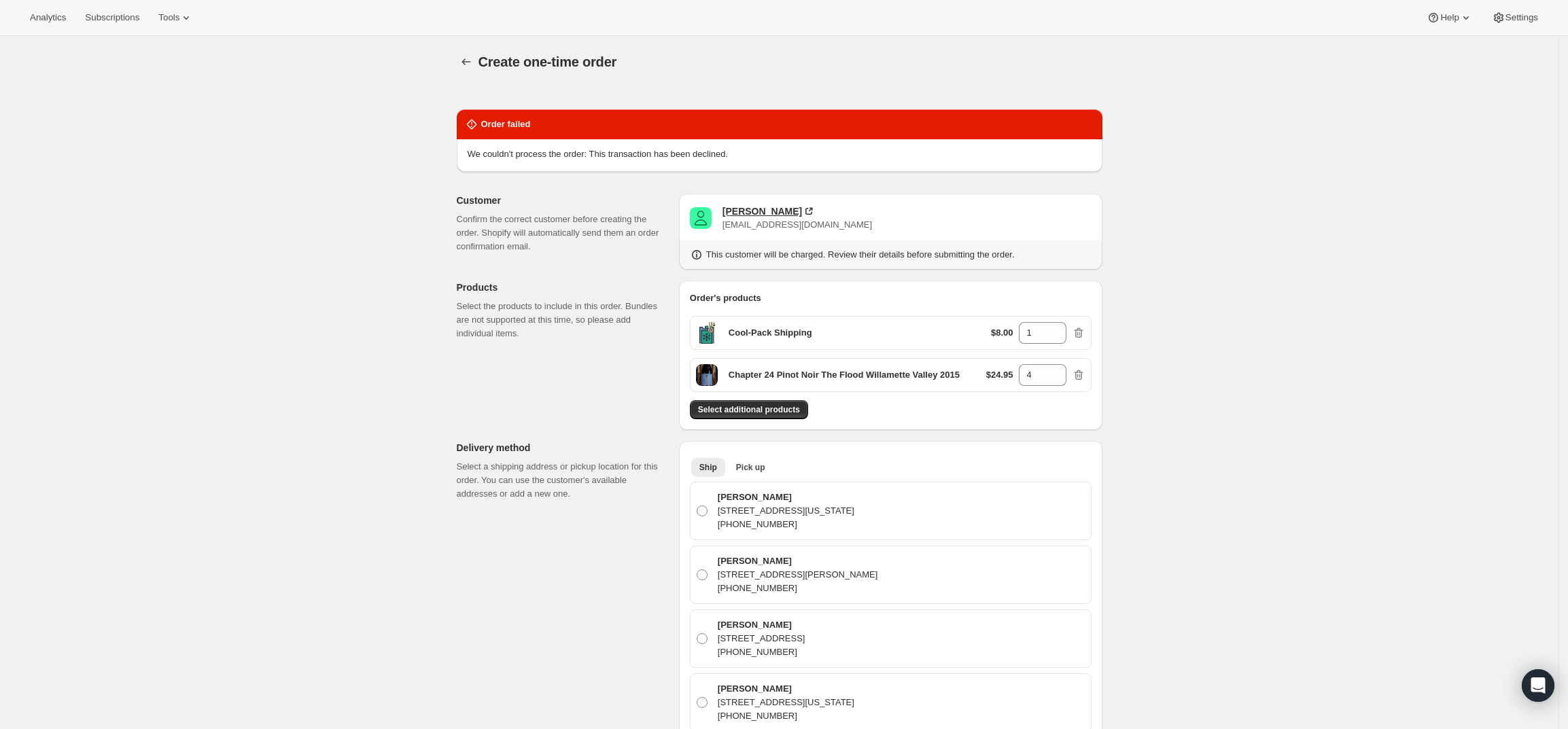
click at [767, 212] on div "Lewis Black" at bounding box center [761, 212] width 79 height 14
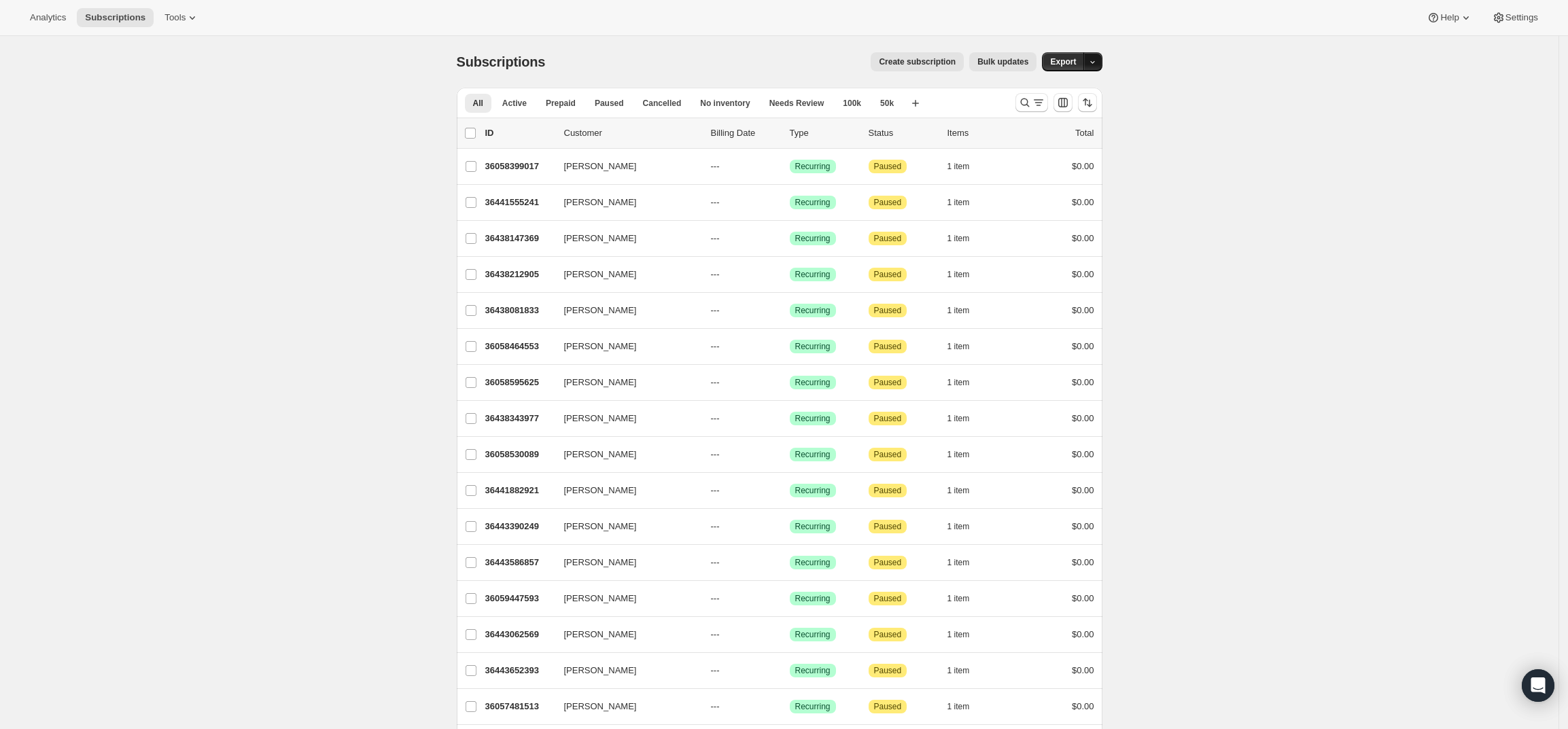
click at [1097, 63] on icon "button" at bounding box center [1092, 62] width 9 height 9
click at [1031, 104] on icon "Search and filter results" at bounding box center [1025, 103] width 14 height 14
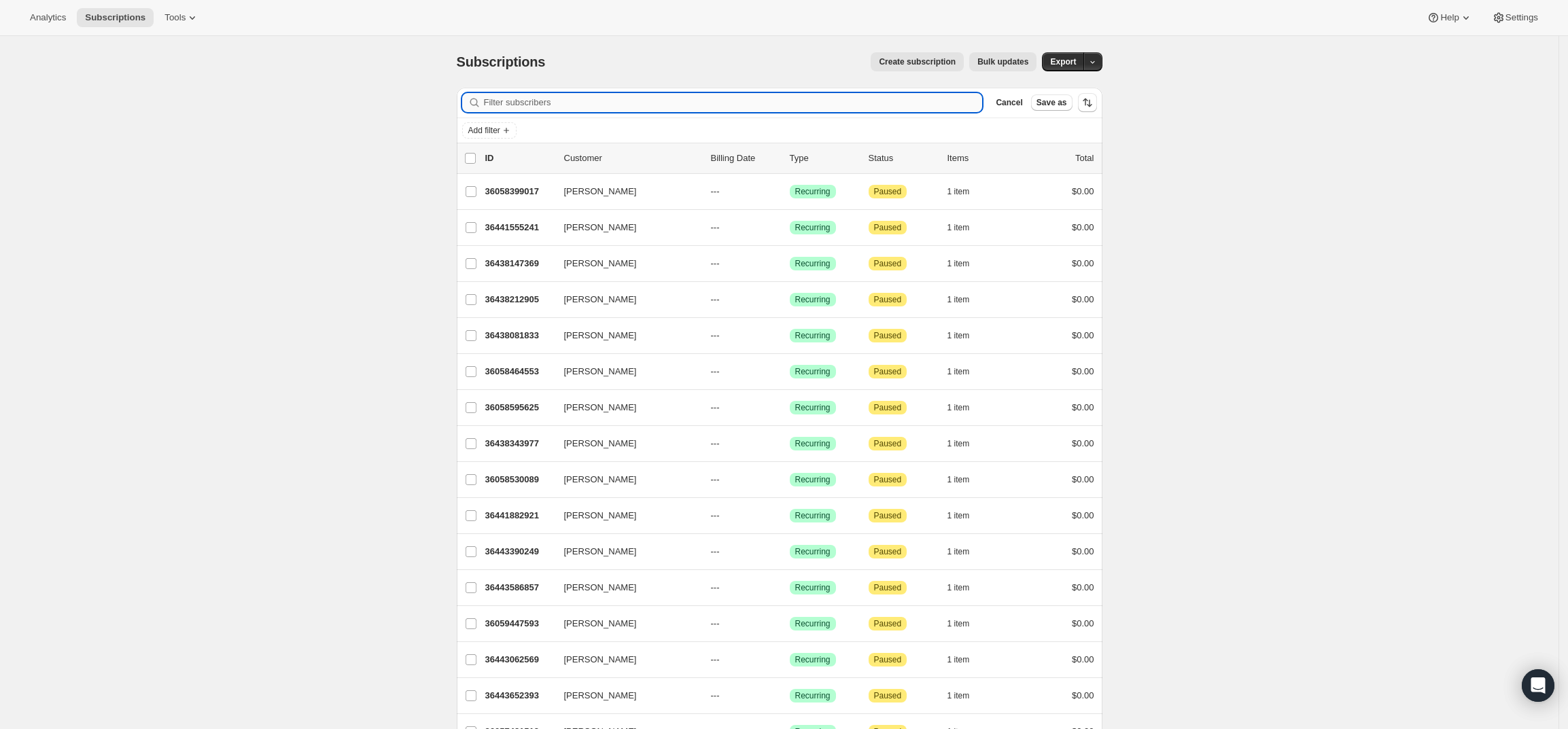
click at [803, 106] on input "Filter subscribers" at bounding box center [733, 103] width 499 height 19
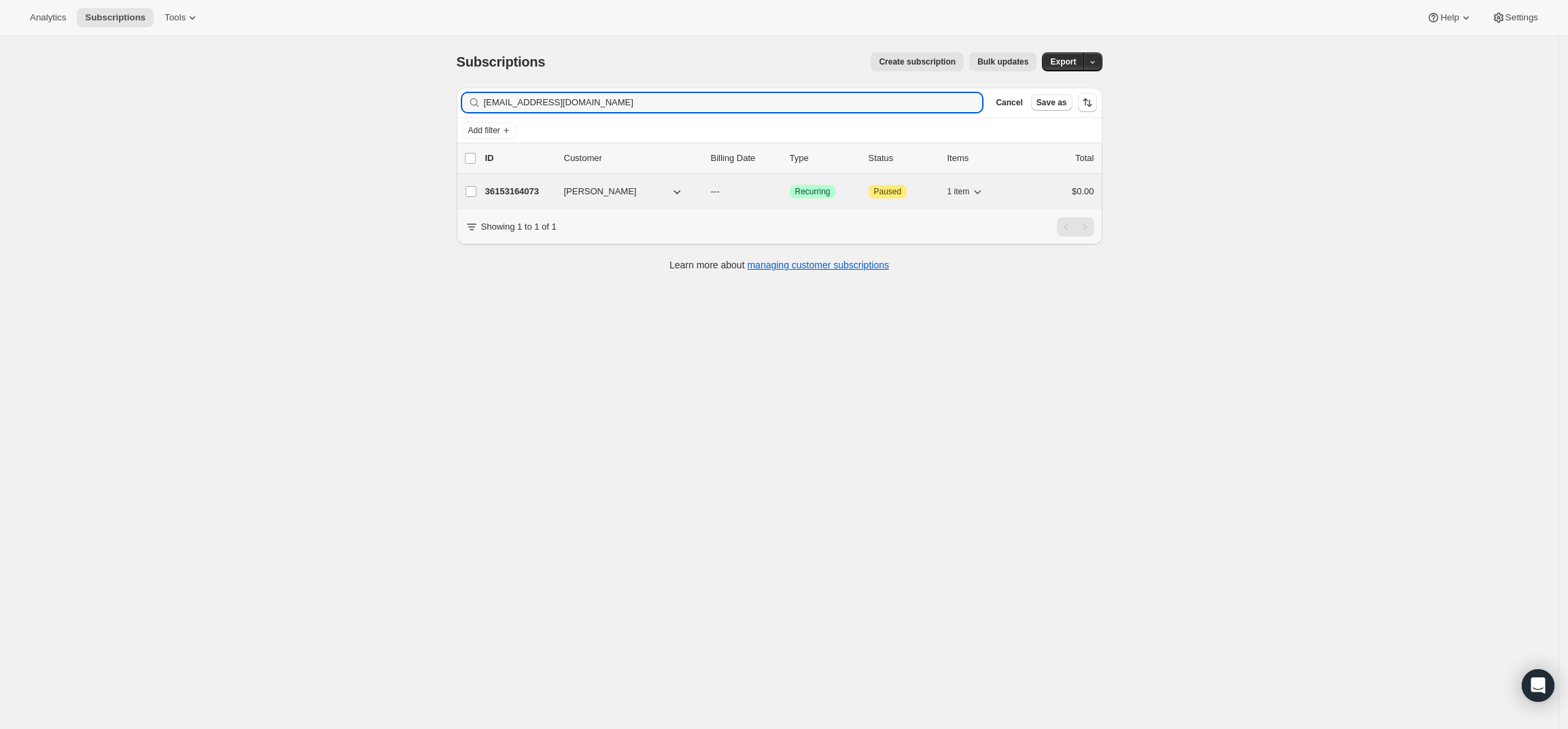
type input "[EMAIL_ADDRESS][DOMAIN_NAME]"
click at [504, 189] on p "36153164073" at bounding box center [519, 192] width 68 height 14
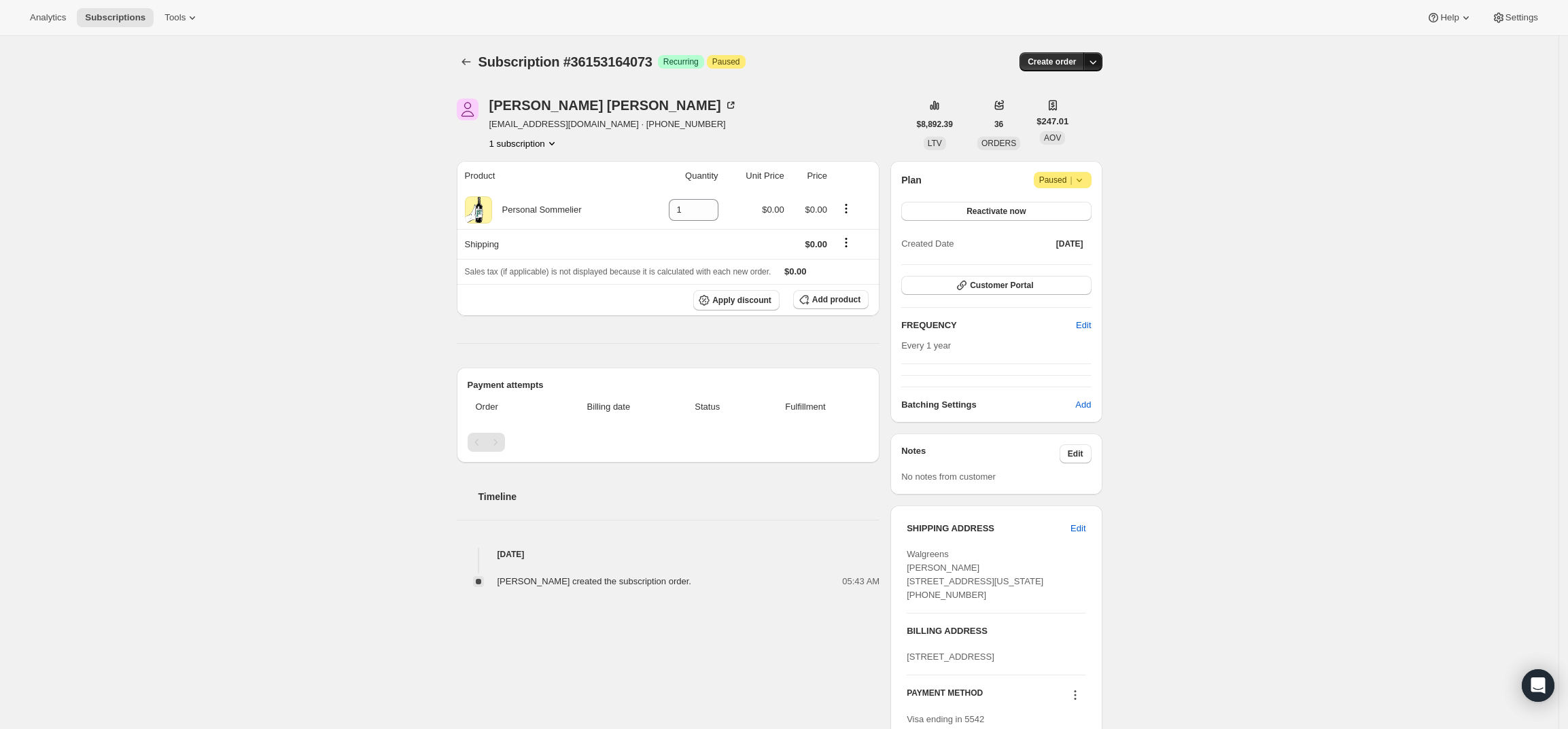
click at [1092, 56] on icon "button" at bounding box center [1093, 62] width 14 height 14
click at [1064, 111] on span "Create custom one-time order" at bounding box center [1039, 113] width 118 height 10
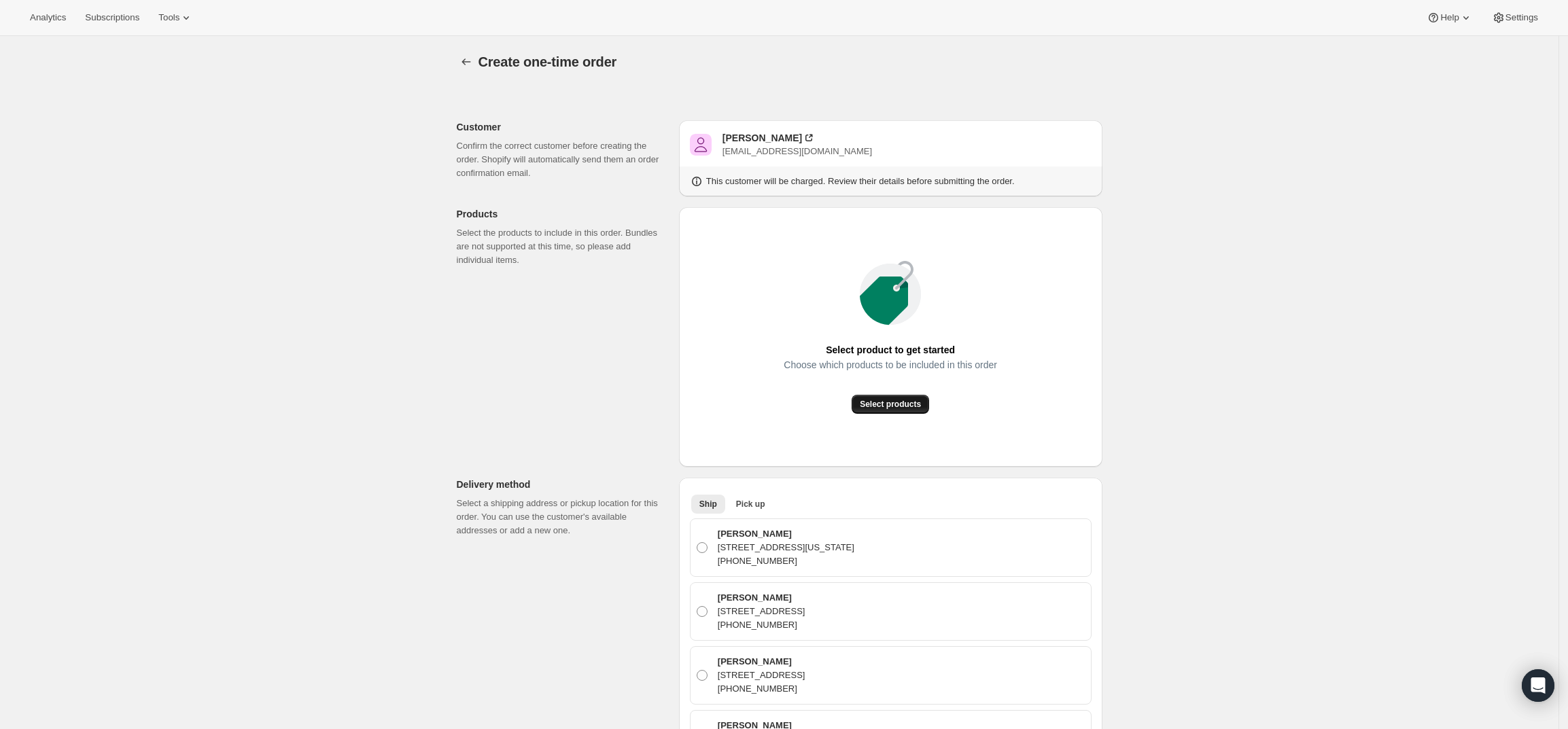
click at [885, 408] on span "Select products" at bounding box center [890, 404] width 61 height 10
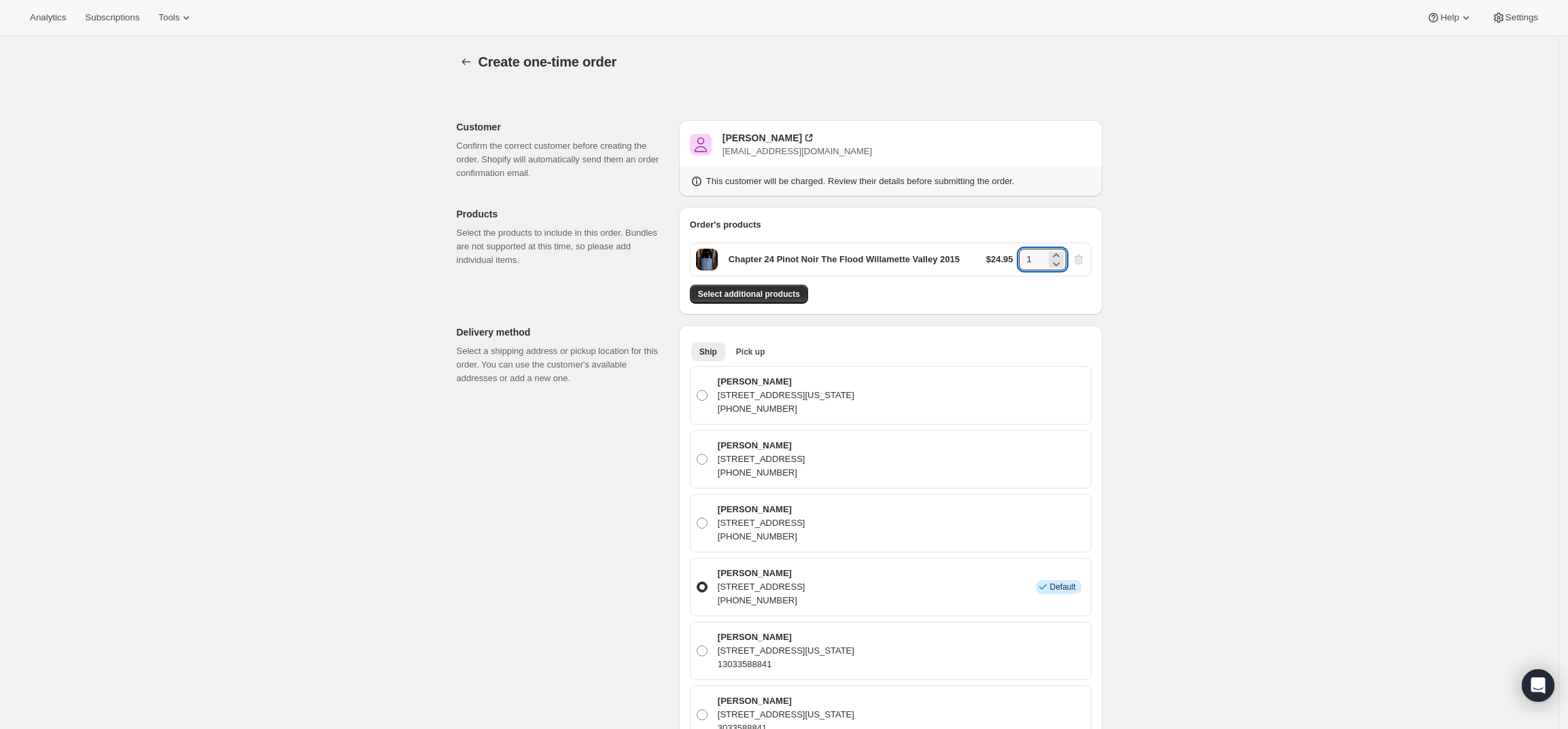
drag, startPoint x: 1037, startPoint y: 260, endPoint x: 1000, endPoint y: 260, distance: 37.0
click at [1000, 260] on div "$24.95 1" at bounding box center [1036, 260] width 99 height 22
type input "6"
click at [1316, 462] on div "Create one-time order. This page is ready Create one-time order Customer Confir…" at bounding box center [779, 672] width 1558 height 1274
click at [775, 291] on span "Select additional products" at bounding box center [748, 294] width 102 height 10
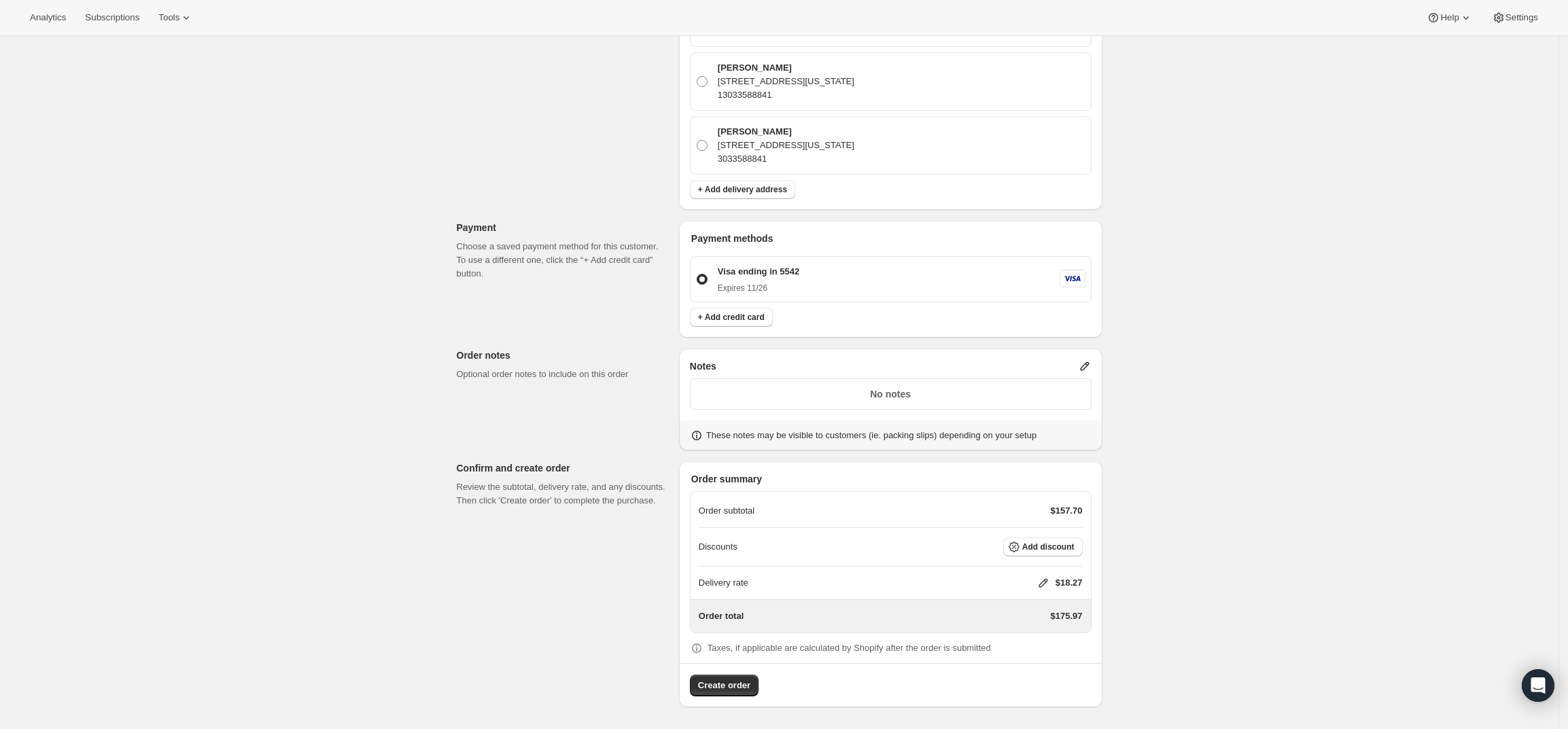
scroll to position [611, 0]
click at [1090, 351] on div "Notes No notes These notes may be visible to customers (ie. packing slips) depe…" at bounding box center [890, 399] width 423 height 102
click at [1085, 364] on icon at bounding box center [1085, 367] width 14 height 14
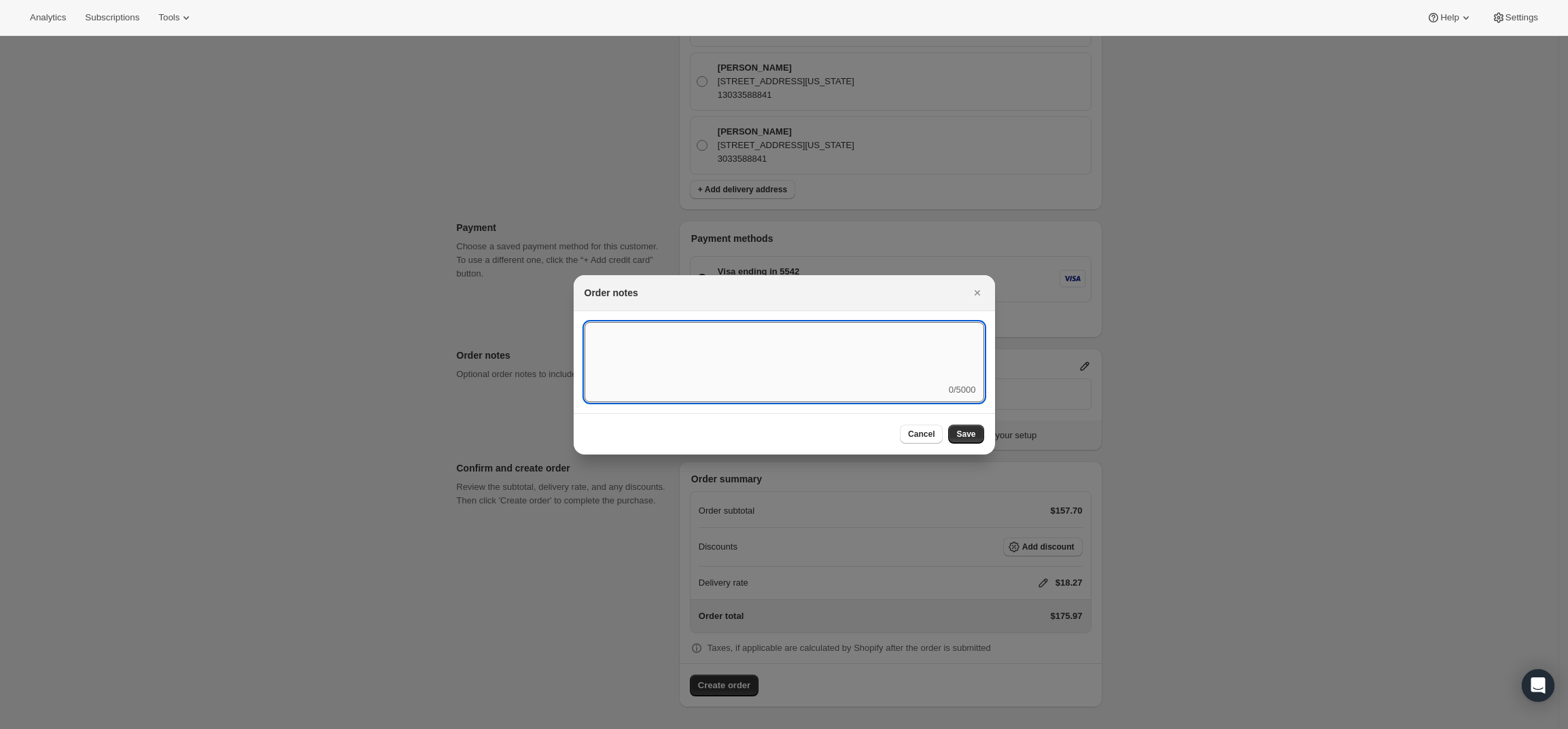
click at [885, 352] on textarea ":rd5:" at bounding box center [784, 353] width 400 height 61
type textarea "Weather HOLD"
click at [968, 436] on span "Save" at bounding box center [966, 434] width 19 height 10
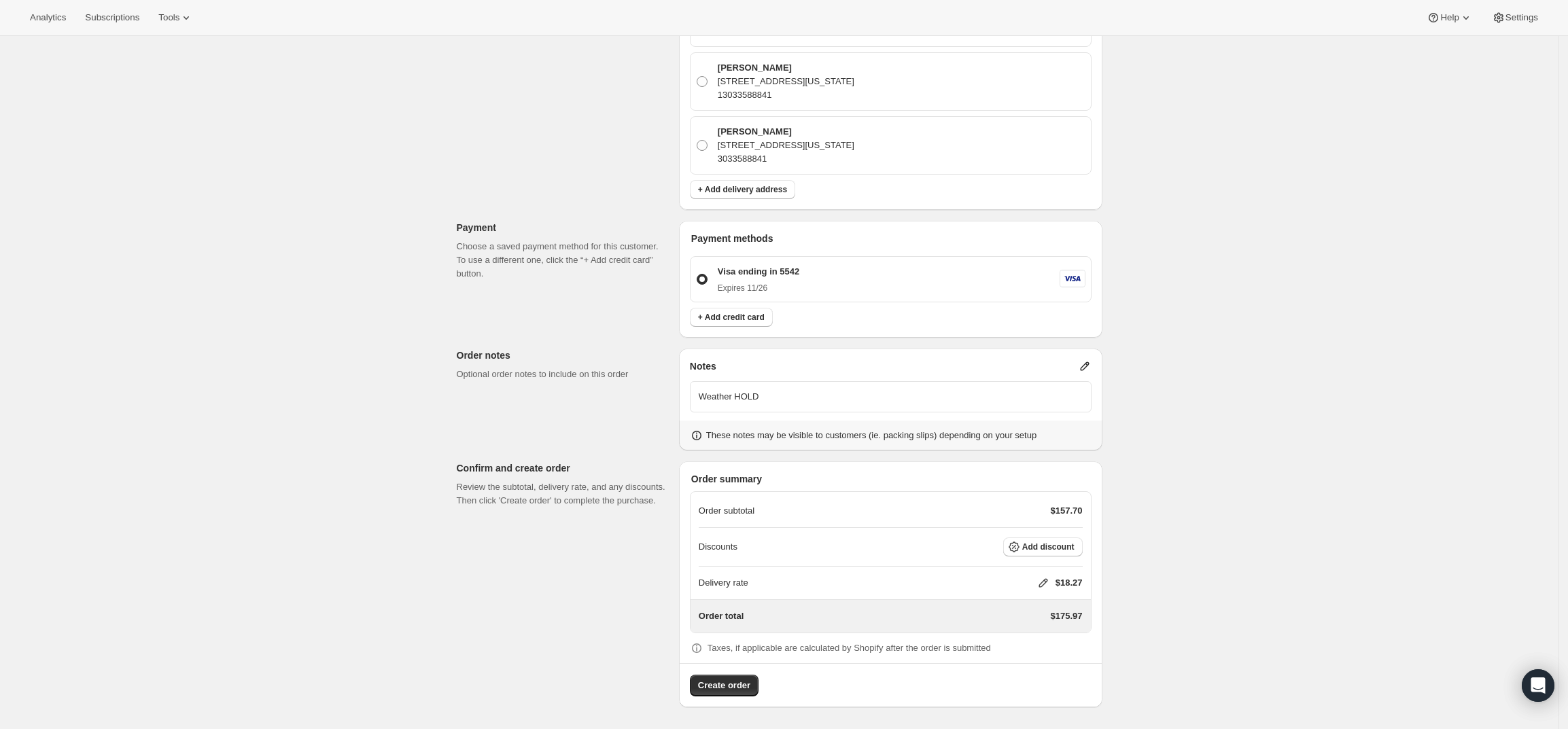
click at [1044, 579] on icon at bounding box center [1044, 583] width 14 height 14
click at [1018, 636] on input "0" at bounding box center [1050, 633] width 122 height 22
type input "0"
click at [1280, 584] on div "Create one-time order. This page is ready Create one-time order Customer Confir…" at bounding box center [779, 77] width 1558 height 1305
click at [743, 685] on span "Create order" at bounding box center [724, 685] width 52 height 14
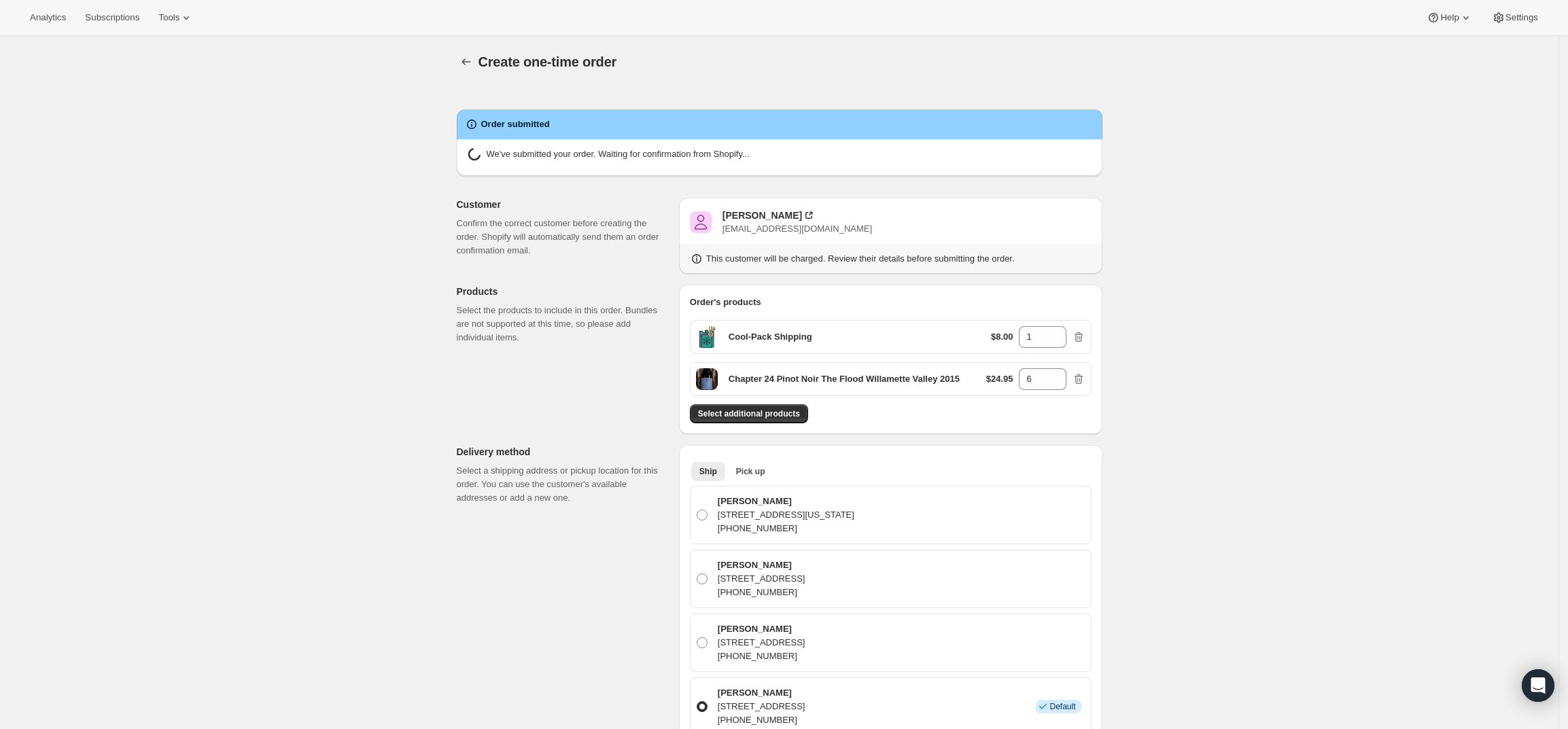
radio input "true"
